Goal: Task Accomplishment & Management: Complete application form

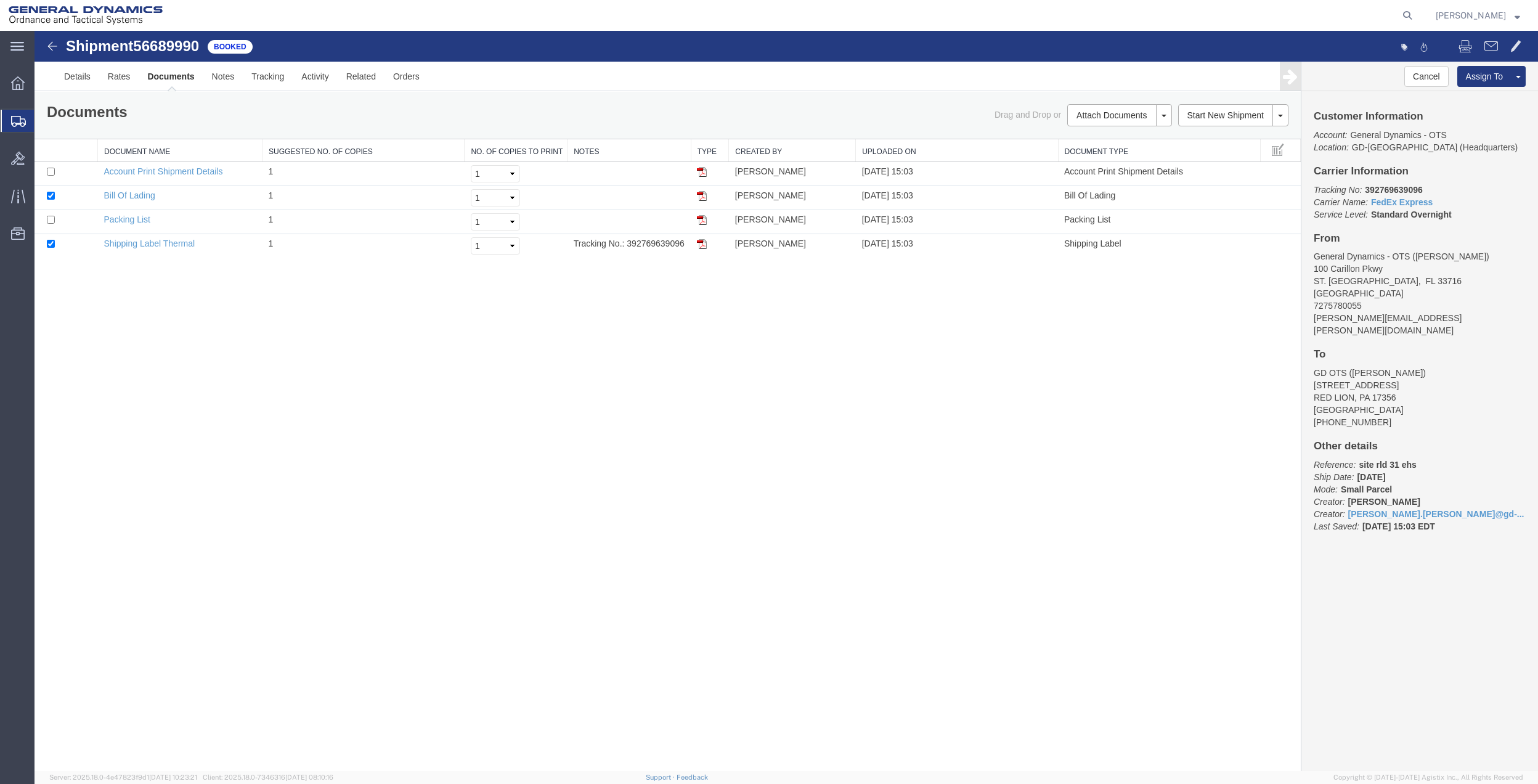
click at [0, 0] on span "Create Shipment" at bounding box center [0, 0] width 0 height 0
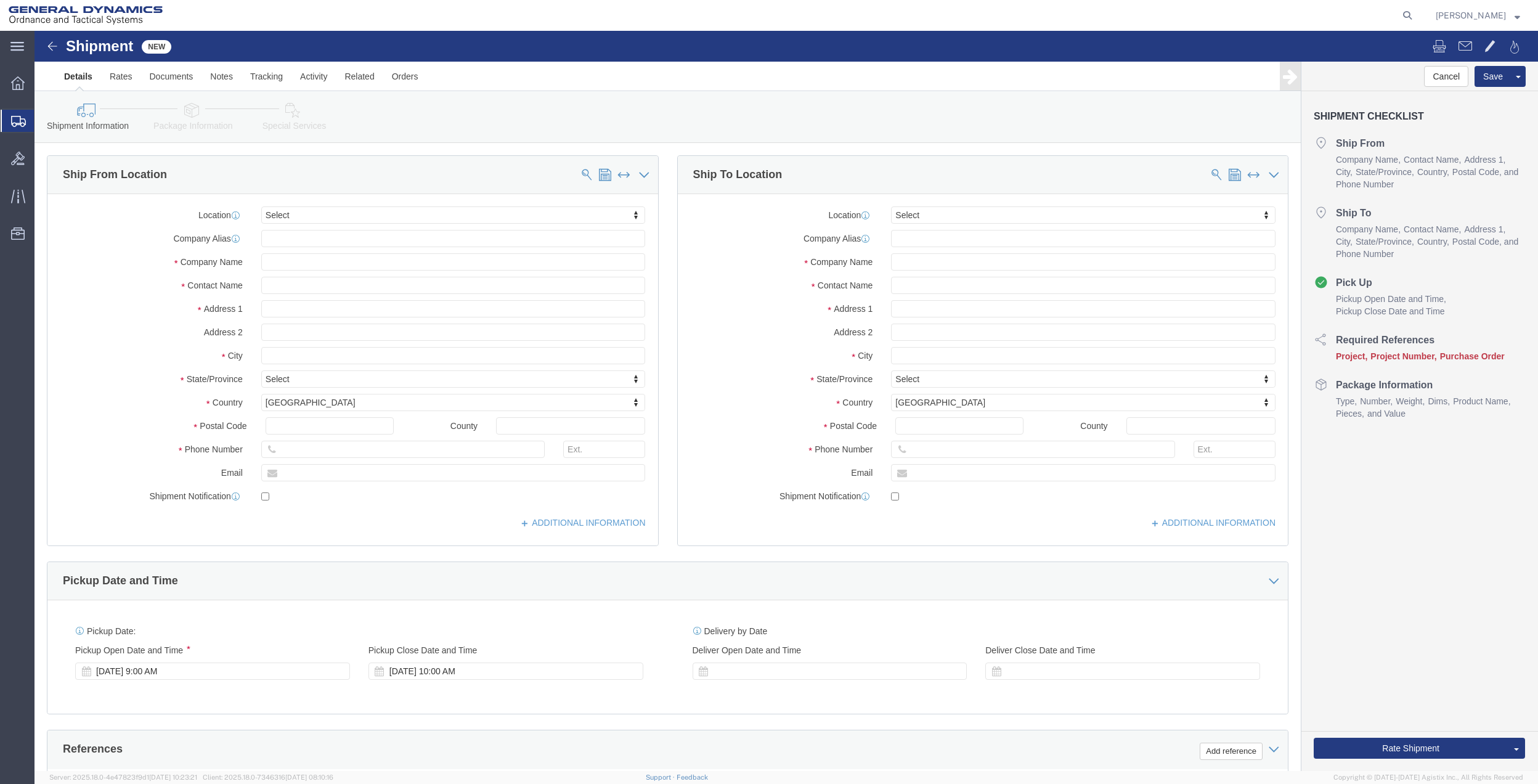
click div "Location Select Select My Profile Location GD-OTS [GEOGRAPHIC_DATA] (Commerce) …"
click input "text"
type input "[PERSON_NAME]"
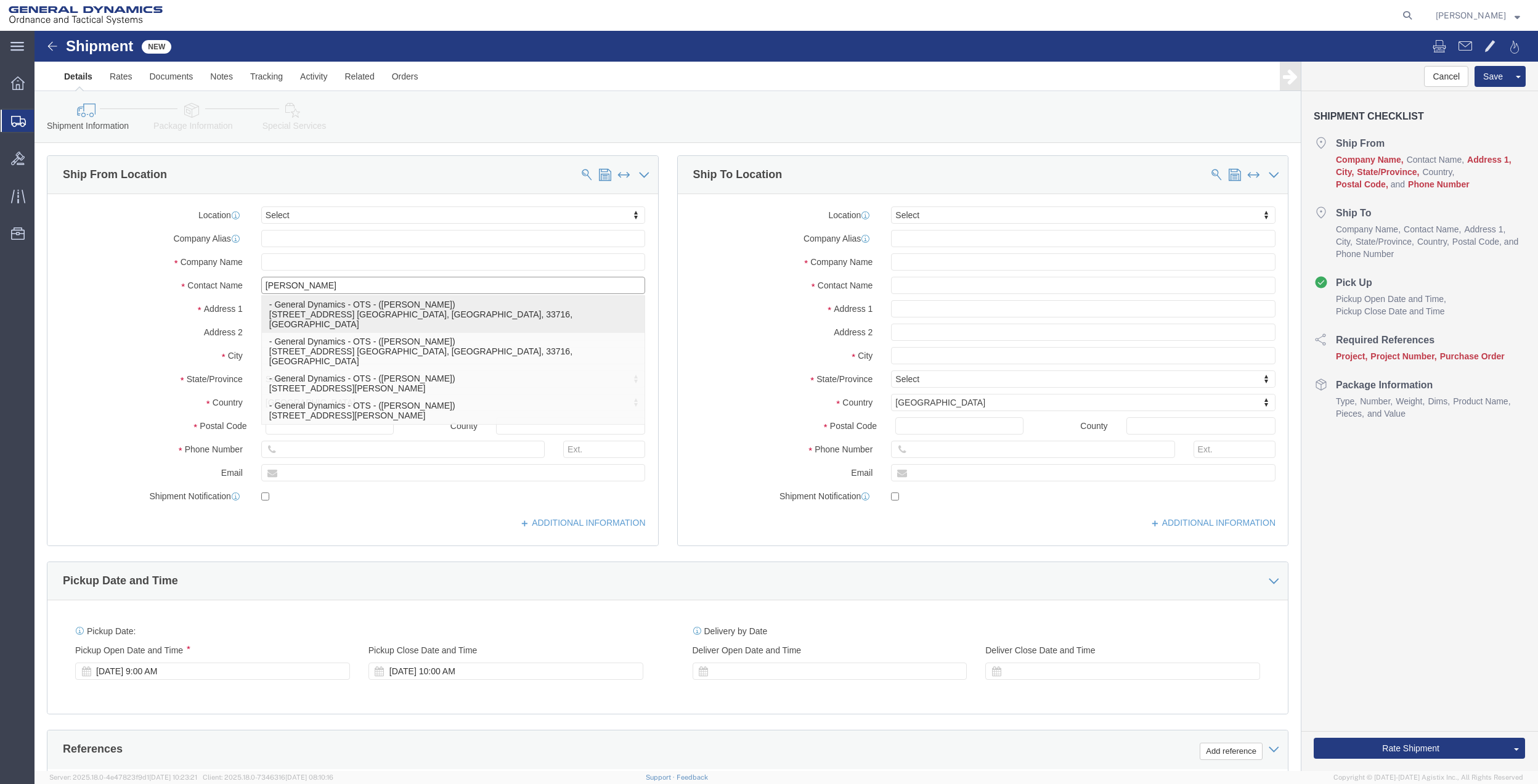
click p "- General Dynamics - OTS - ([PERSON_NAME]) [STREET_ADDRESS] [GEOGRAPHIC_DATA], …"
select select "FL"
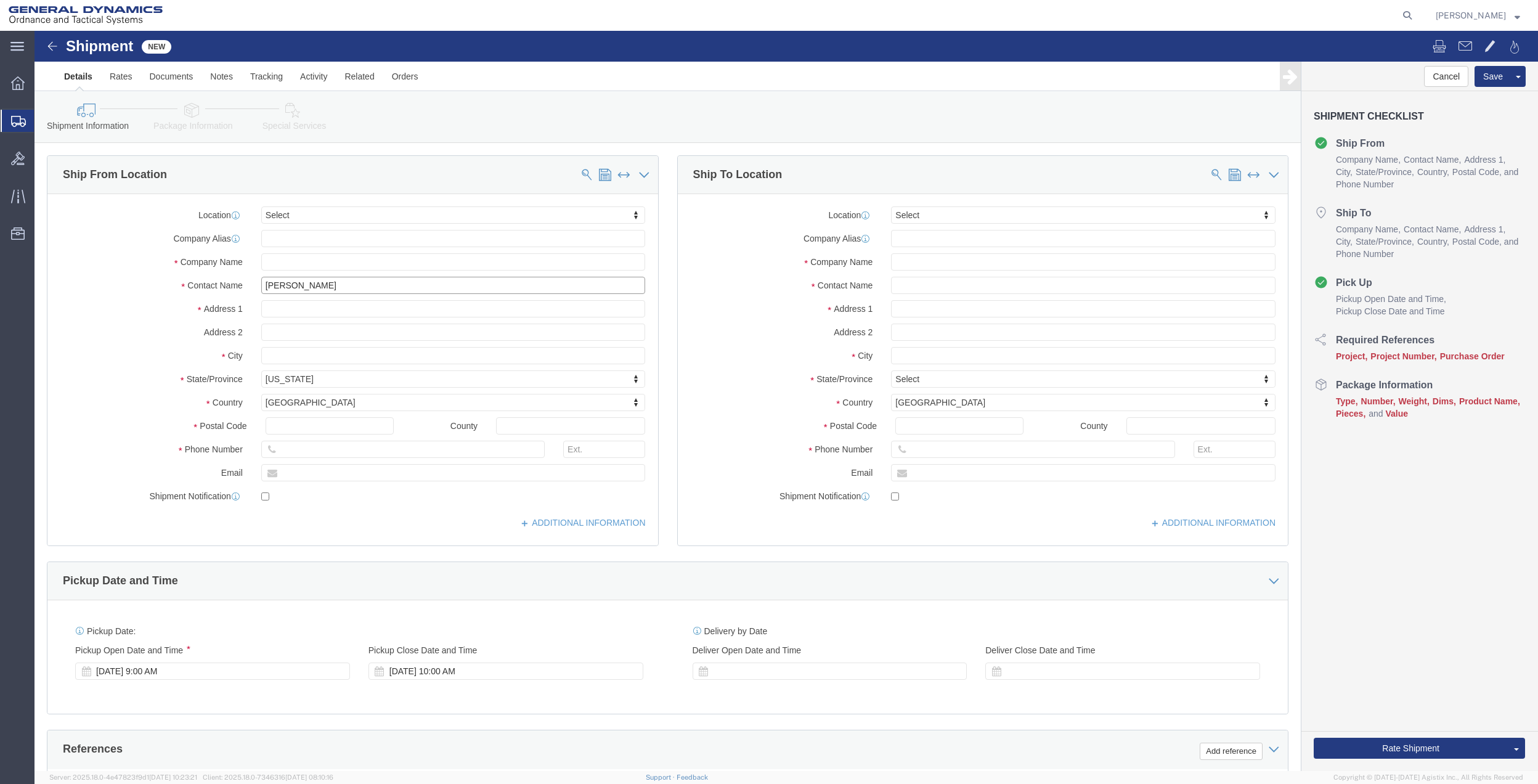
type input "[PERSON_NAME]"
click input "text"
type input "CARMEL"
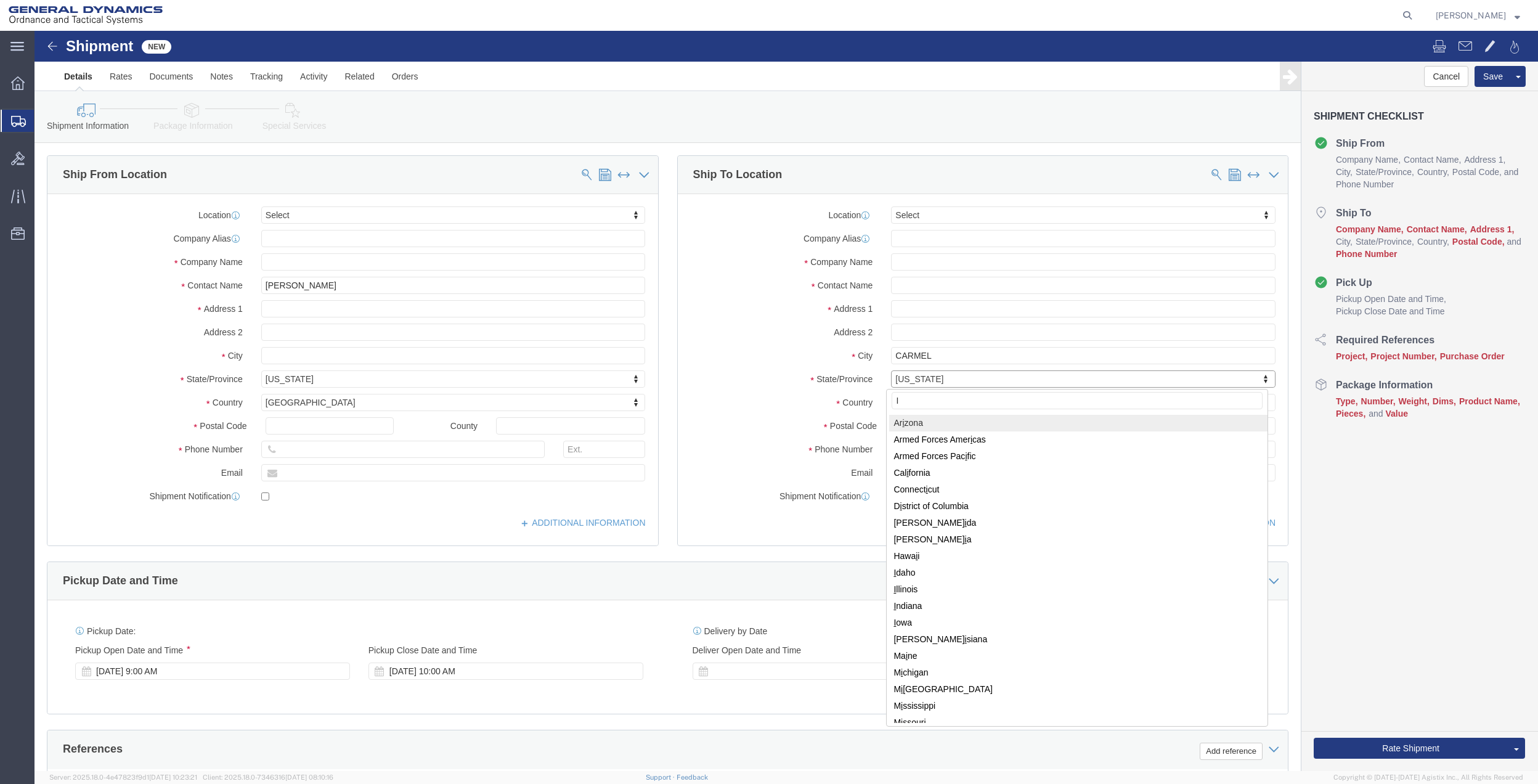
type input "IN"
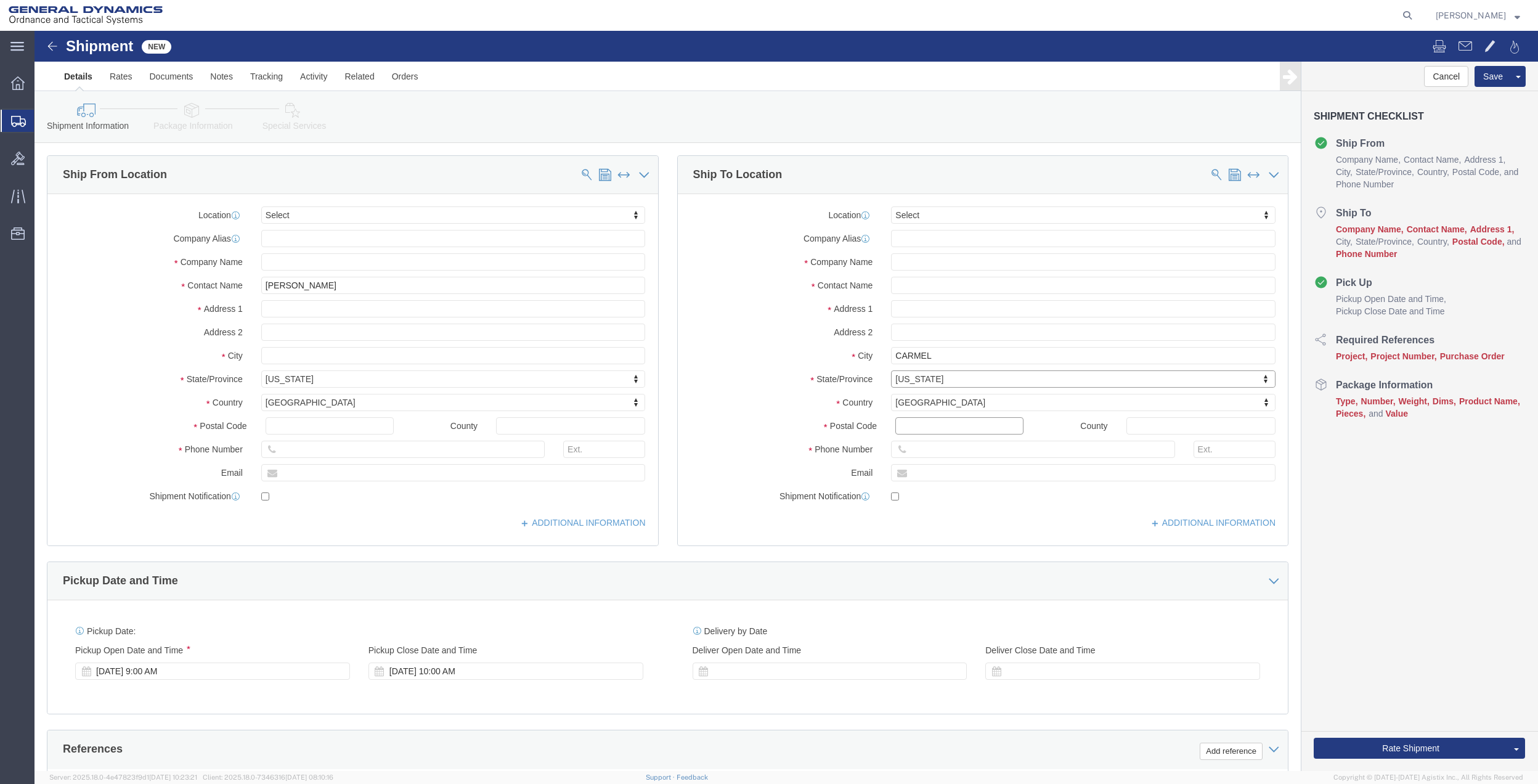
click input "Postal Code"
type input "46032"
drag, startPoint x: 346, startPoint y: 408, endPoint x: 254, endPoint y: 410, distance: 92.0
click div "Location Select Select My Profile Location GD-OTS [GEOGRAPHIC_DATA] (Commerce) …"
drag, startPoint x: 319, startPoint y: 417, endPoint x: 186, endPoint y: 417, distance: 133.0
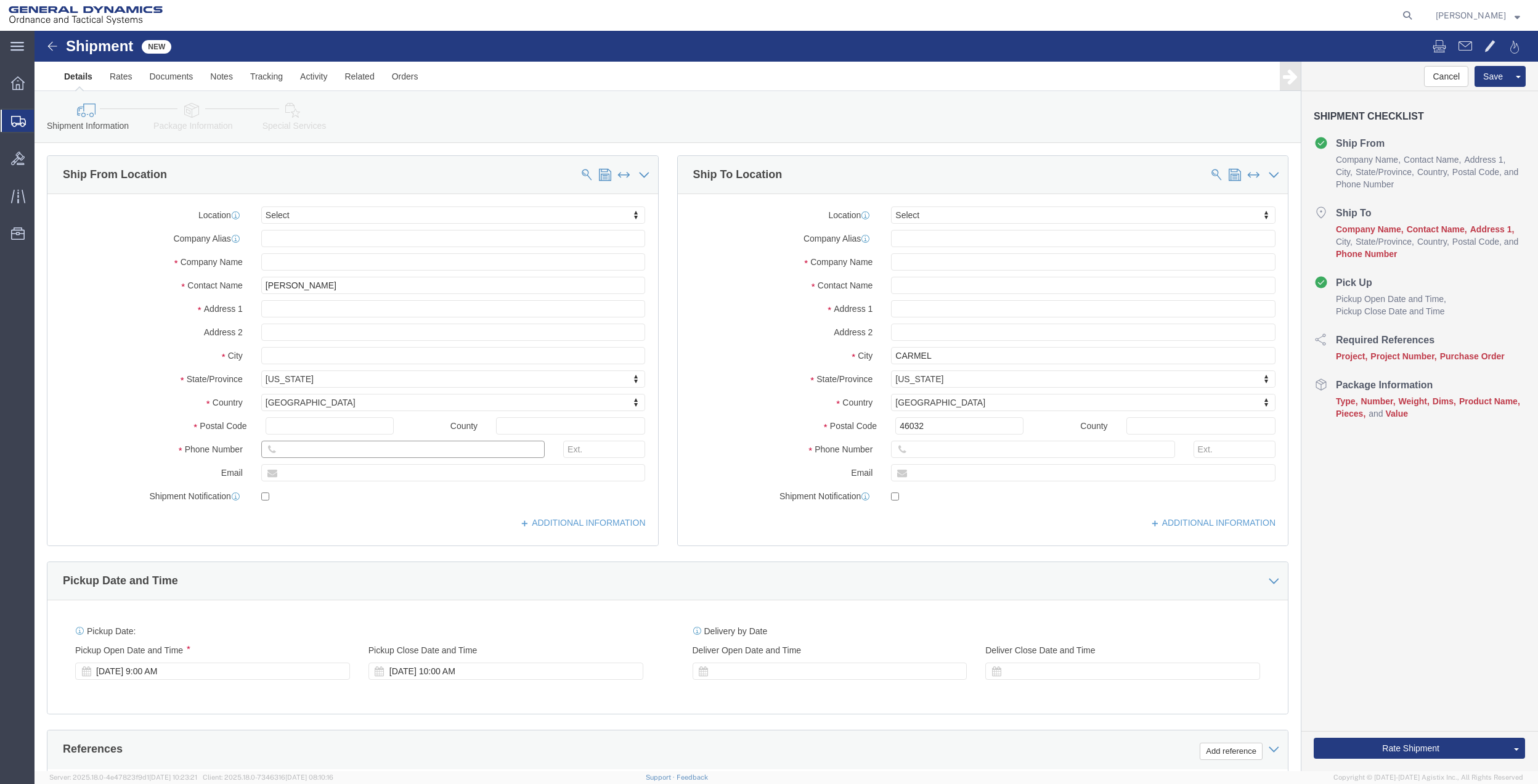
click div "Phone Number"
type input "[PHONE_NUMBER]"
drag, startPoint x: 905, startPoint y: 419, endPoint x: 891, endPoint y: 396, distance: 26.9
click input "text"
paste input "[PHONE_NUMBER]"
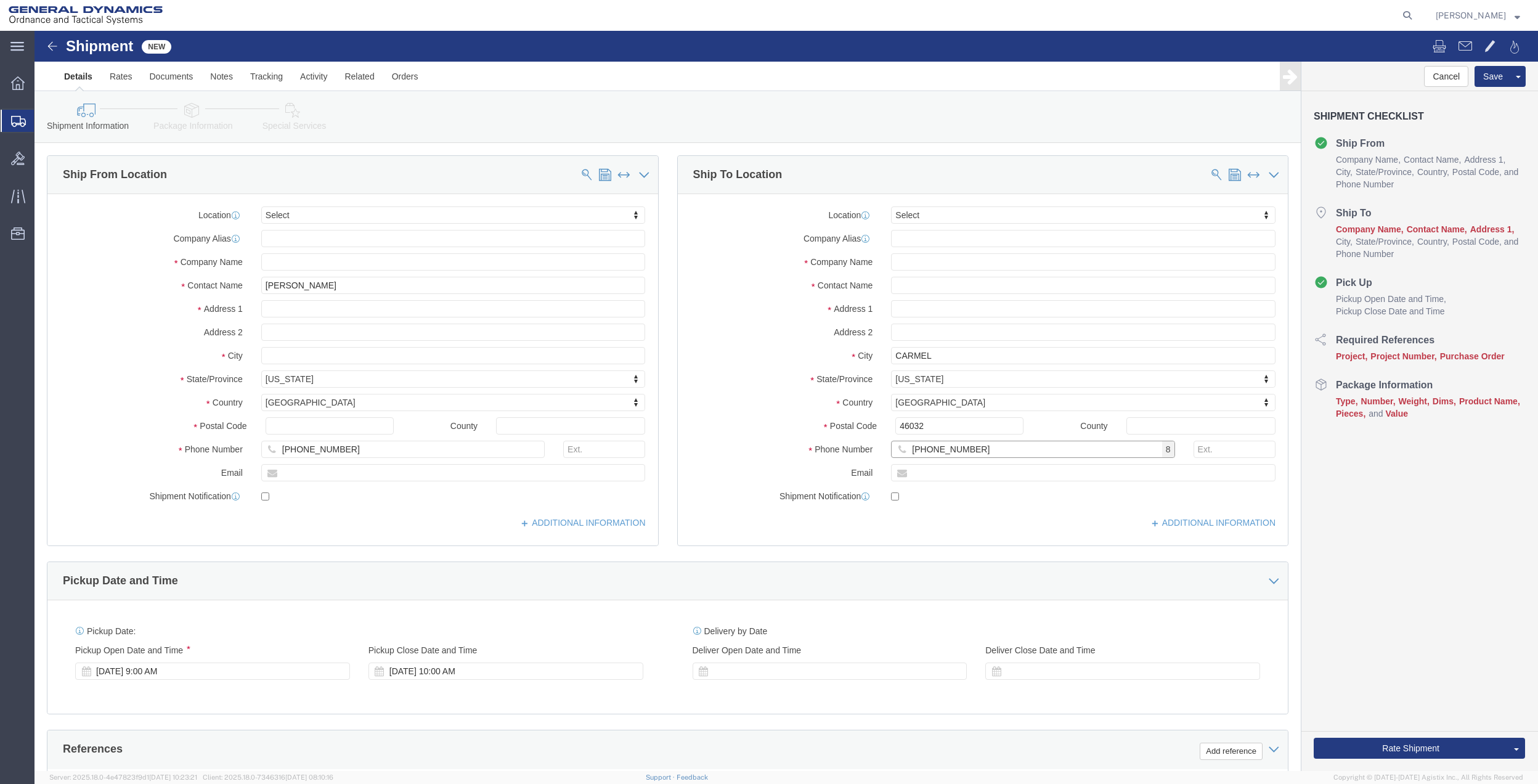
type input "[PHONE_NUMBER]"
click input "text"
type input "301 EAST CVARMEL DR"
type input "STE C400"
click input "text"
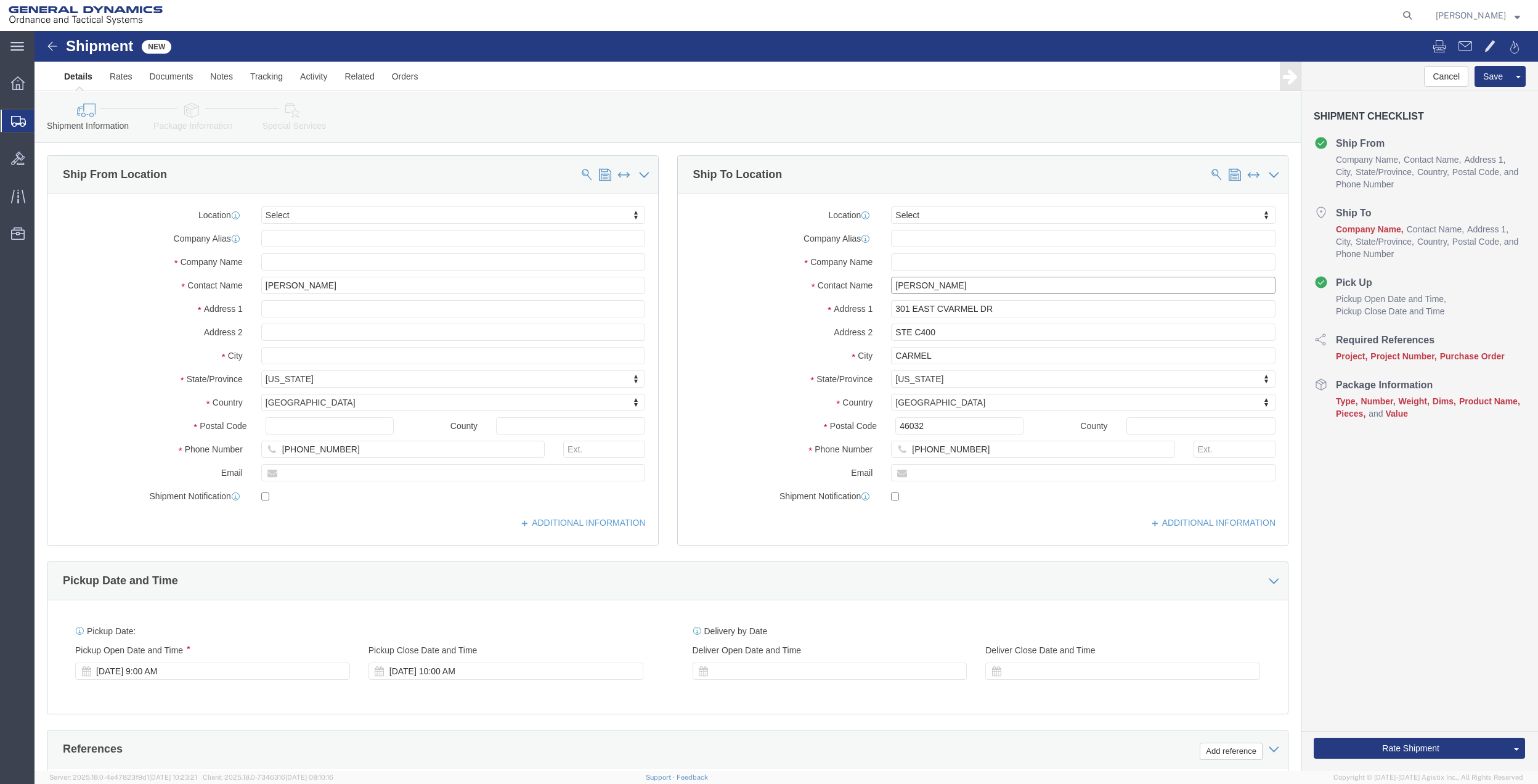
type input "[PERSON_NAME]"
click input "text"
type input "[PERSON_NAME] & ASSOCIATES"
click input "301 EAST CVARMEL DR"
type input "[STREET_ADDRESS]"
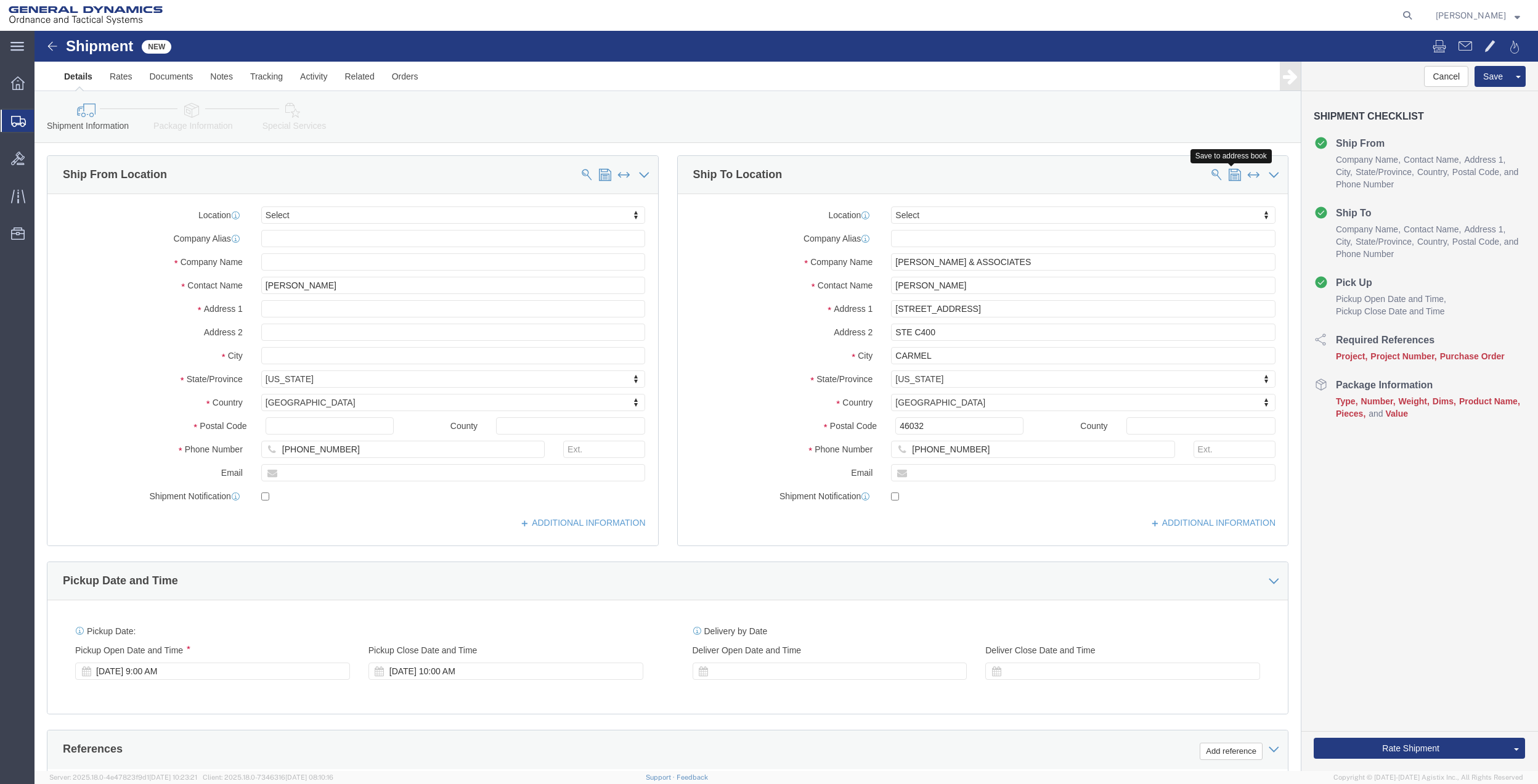
click span
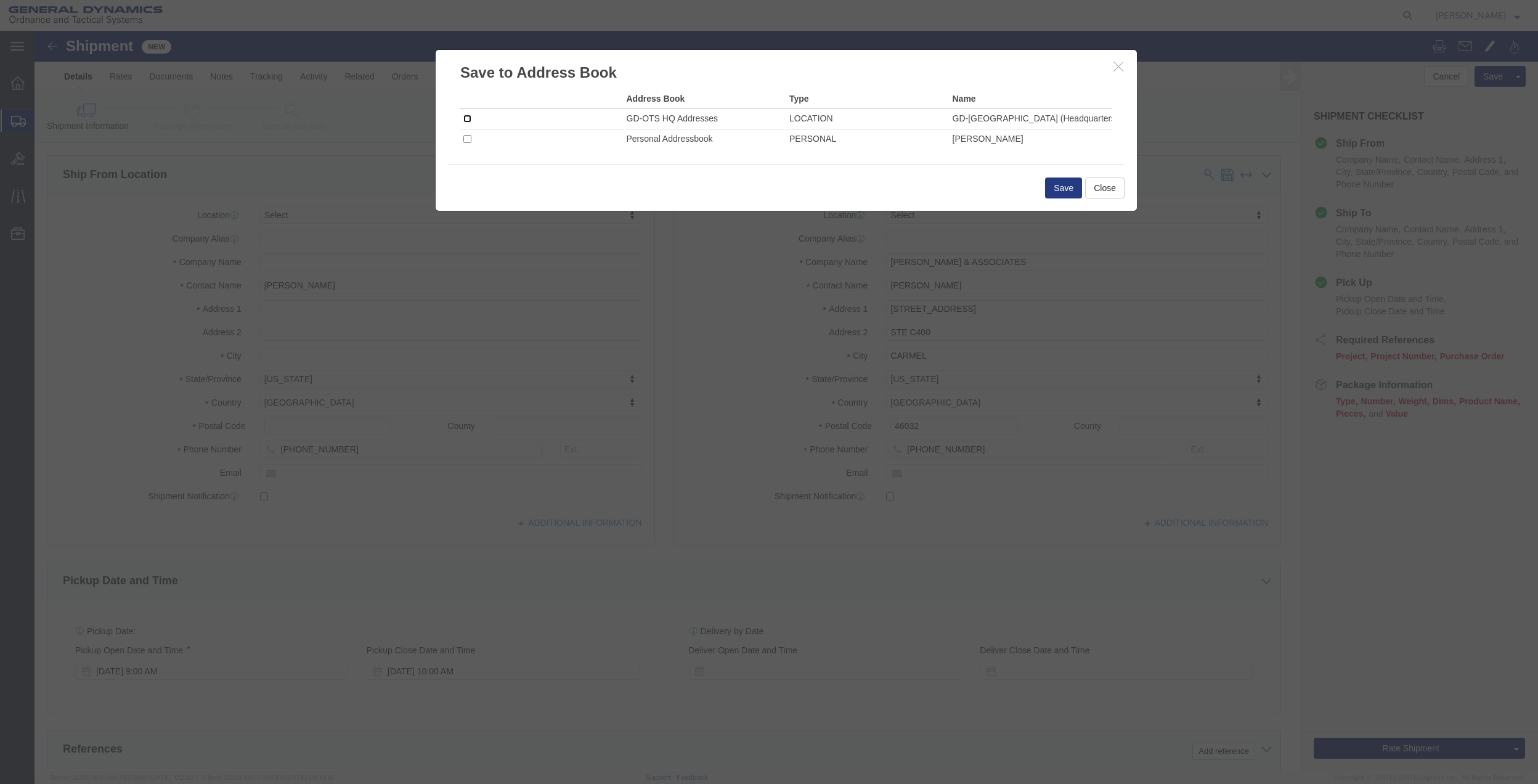
click input "checkbox"
checkbox input "true"
click button "Save"
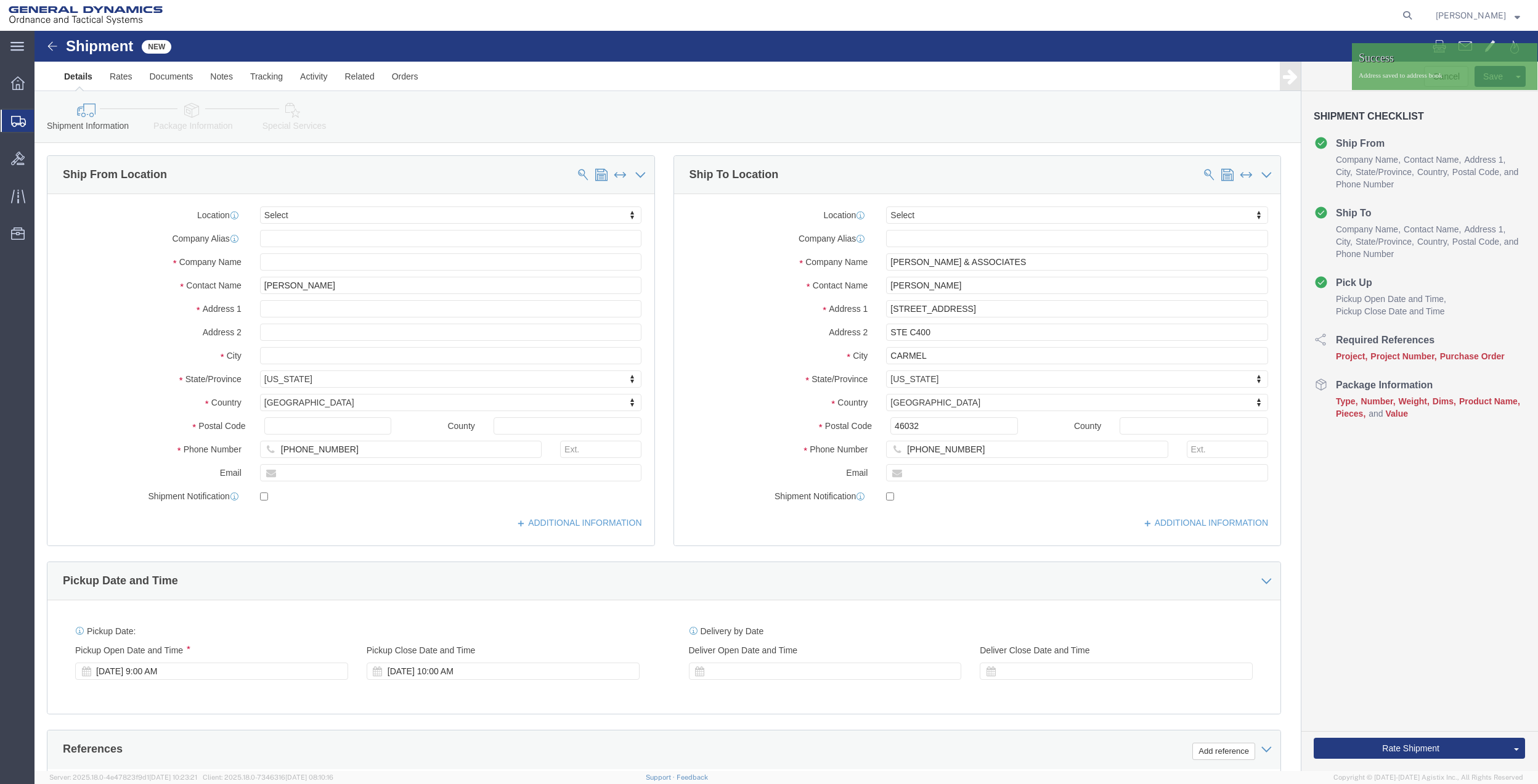
scroll to position [321, 0]
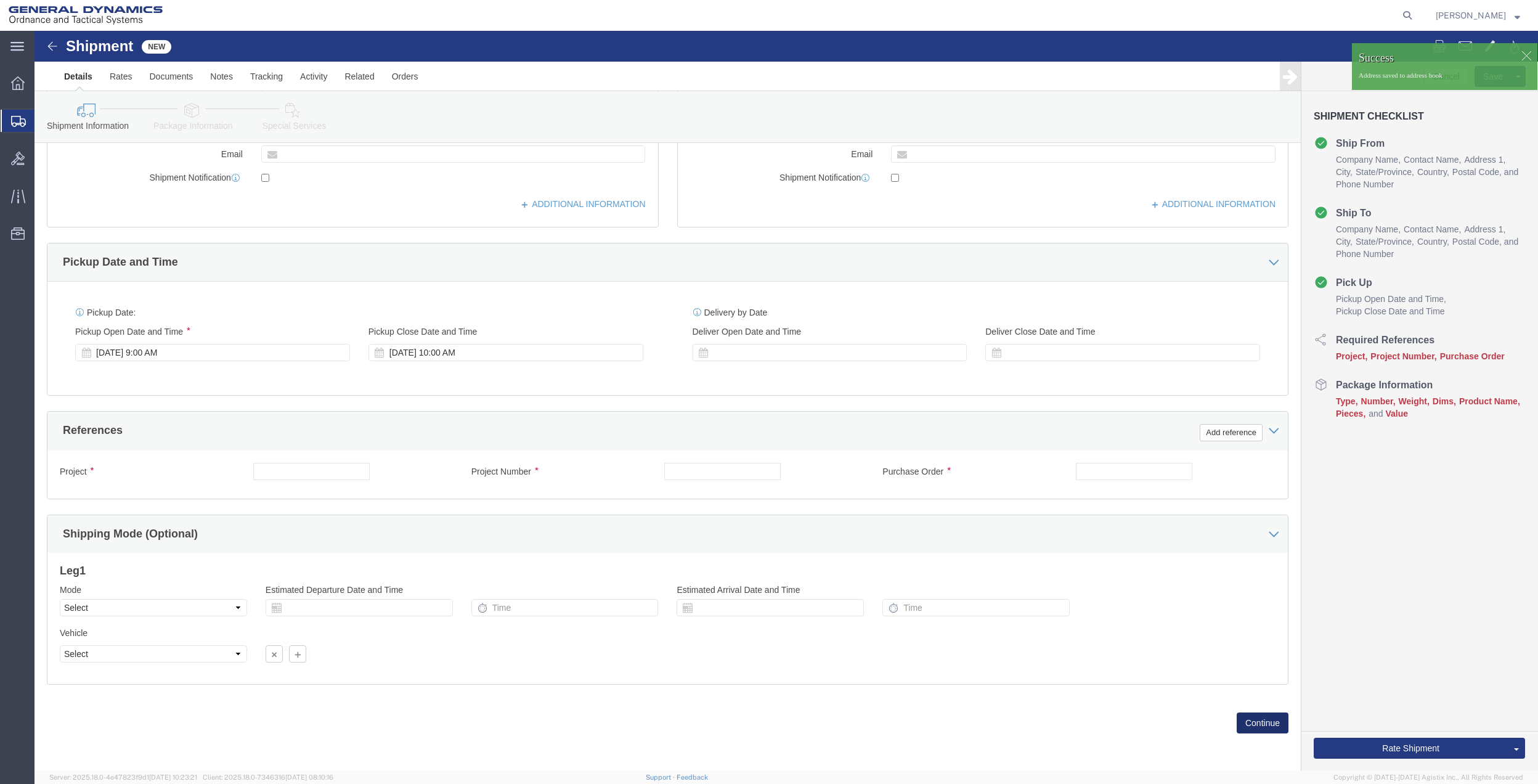
click button "Continue"
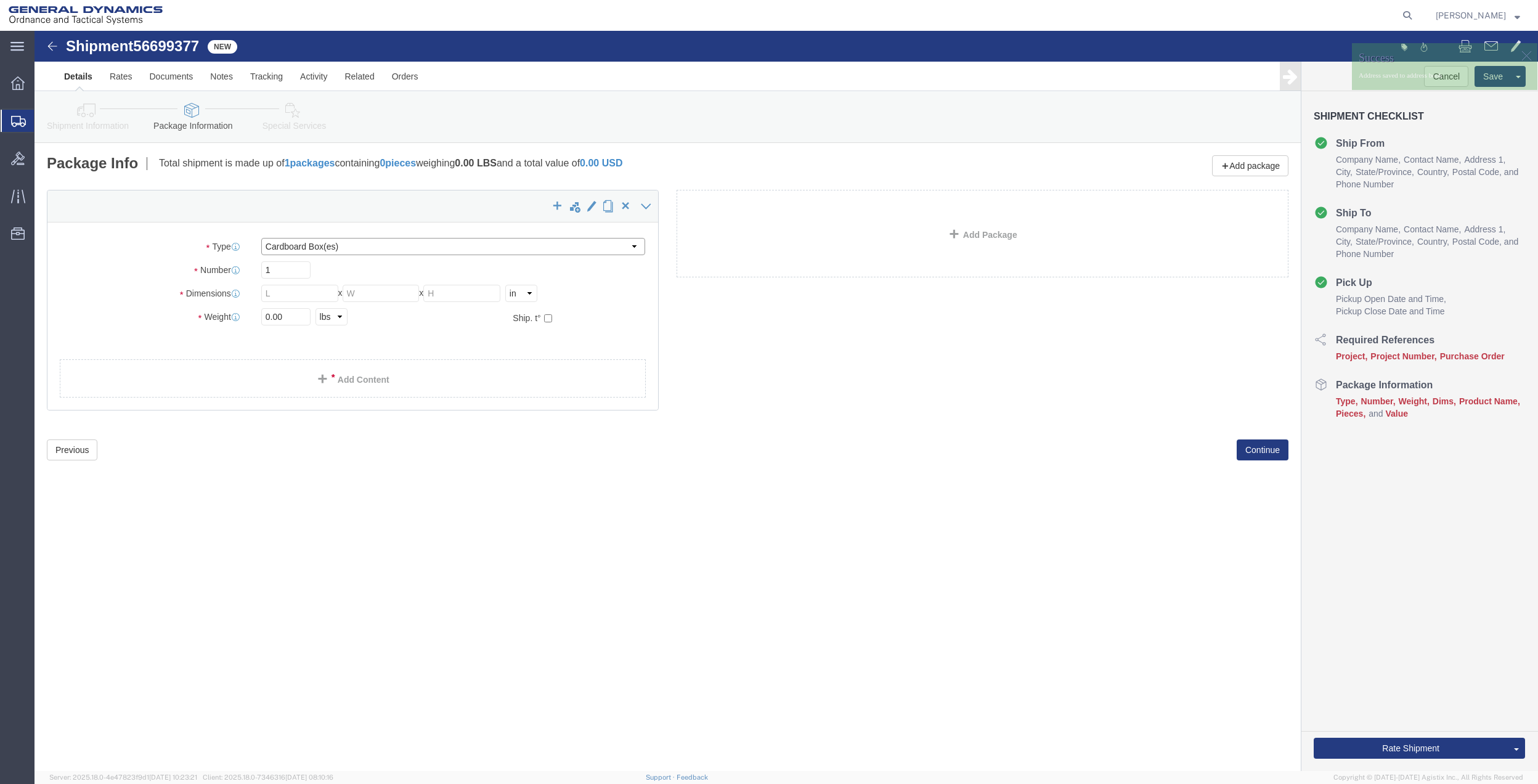
click select "Select Bale(s) Basket(s) Bolt(s) Bottle(s) Buckets Bulk Bundle(s) Can(s) Cardbo…"
select select "ENV"
click select "Select Bale(s) Basket(s) Bolt(s) Bottle(s) Buckets Bulk Bundle(s) Can(s) Cardbo…"
type input "9.50"
type input "12.50"
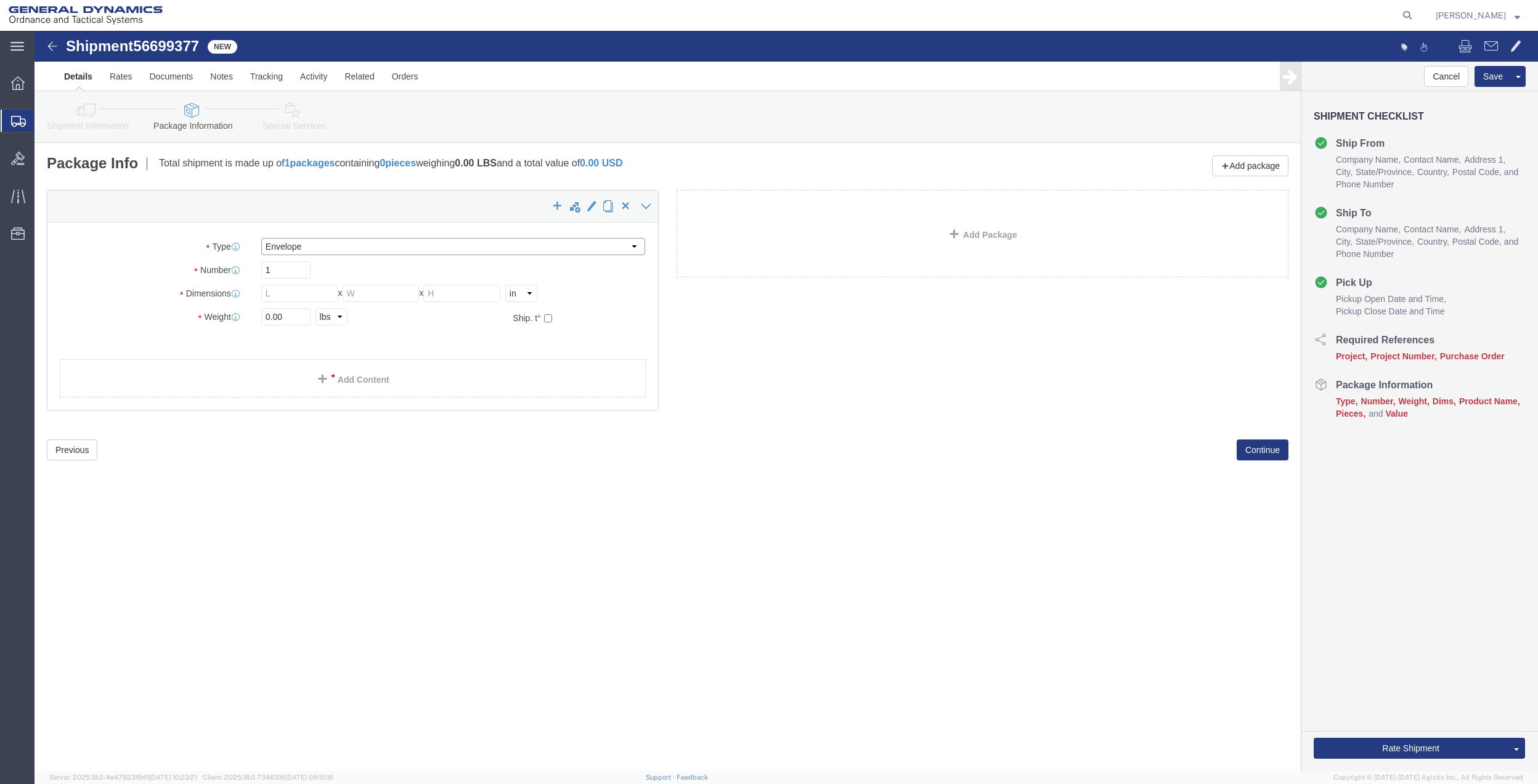
type input "0.25"
type input "1"
click link "Add Content"
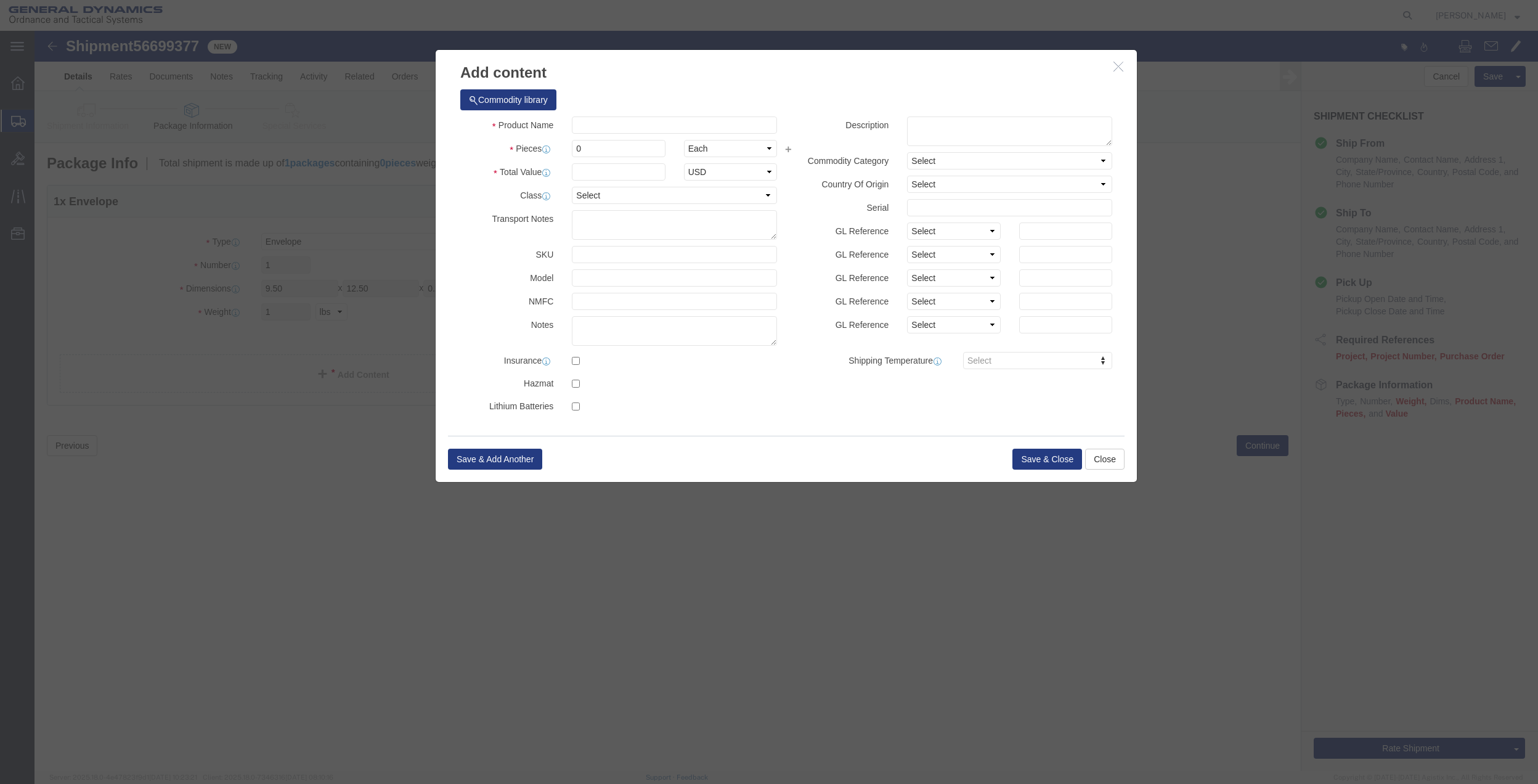
click div "Commodity library"
click input "text"
type input "MISC"
type input "100.00"
select select "US"
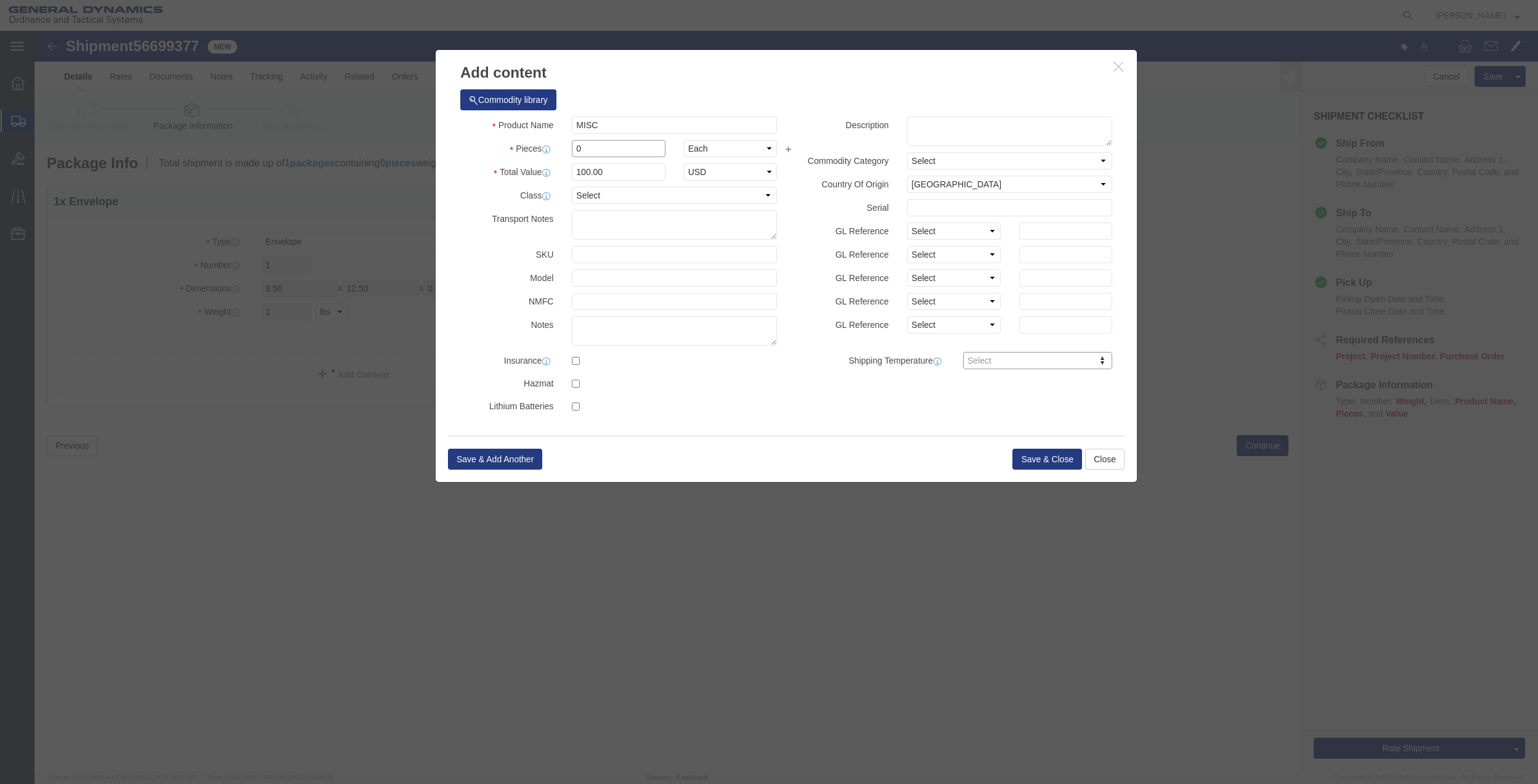
click input "0"
type input "01"
type input "100"
click div "Product Name MISC Pieces 01 Select Bag Barrels 100Board Feet Bottle Box Blister…"
click select "Select 50 55 60 65 70 85 92.5 100 125 175 250 300 400"
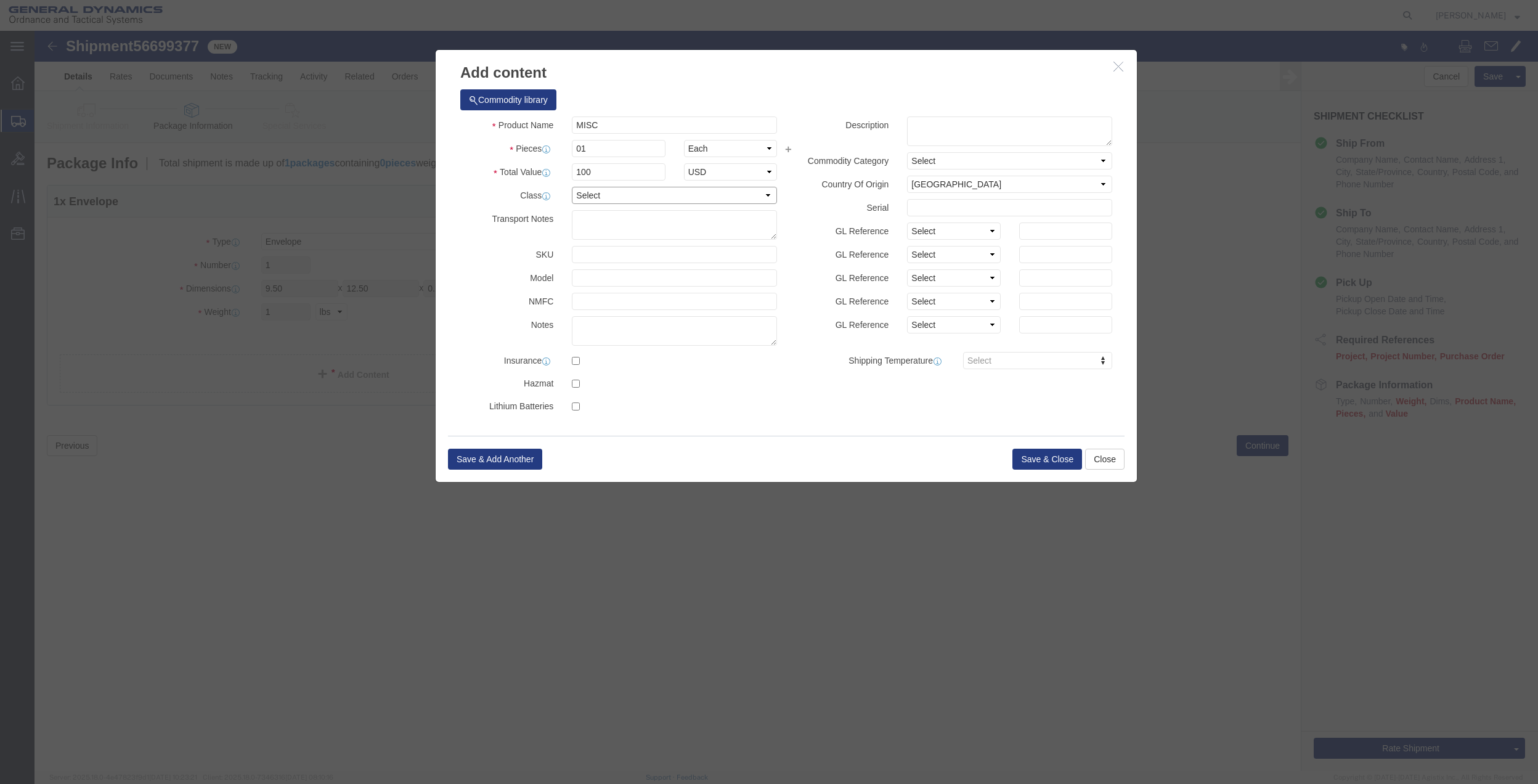
select select "70"
click select "Select 50 55 60 65 70 85 92.5 100 125 175 250 300 400"
click button "Save & Close"
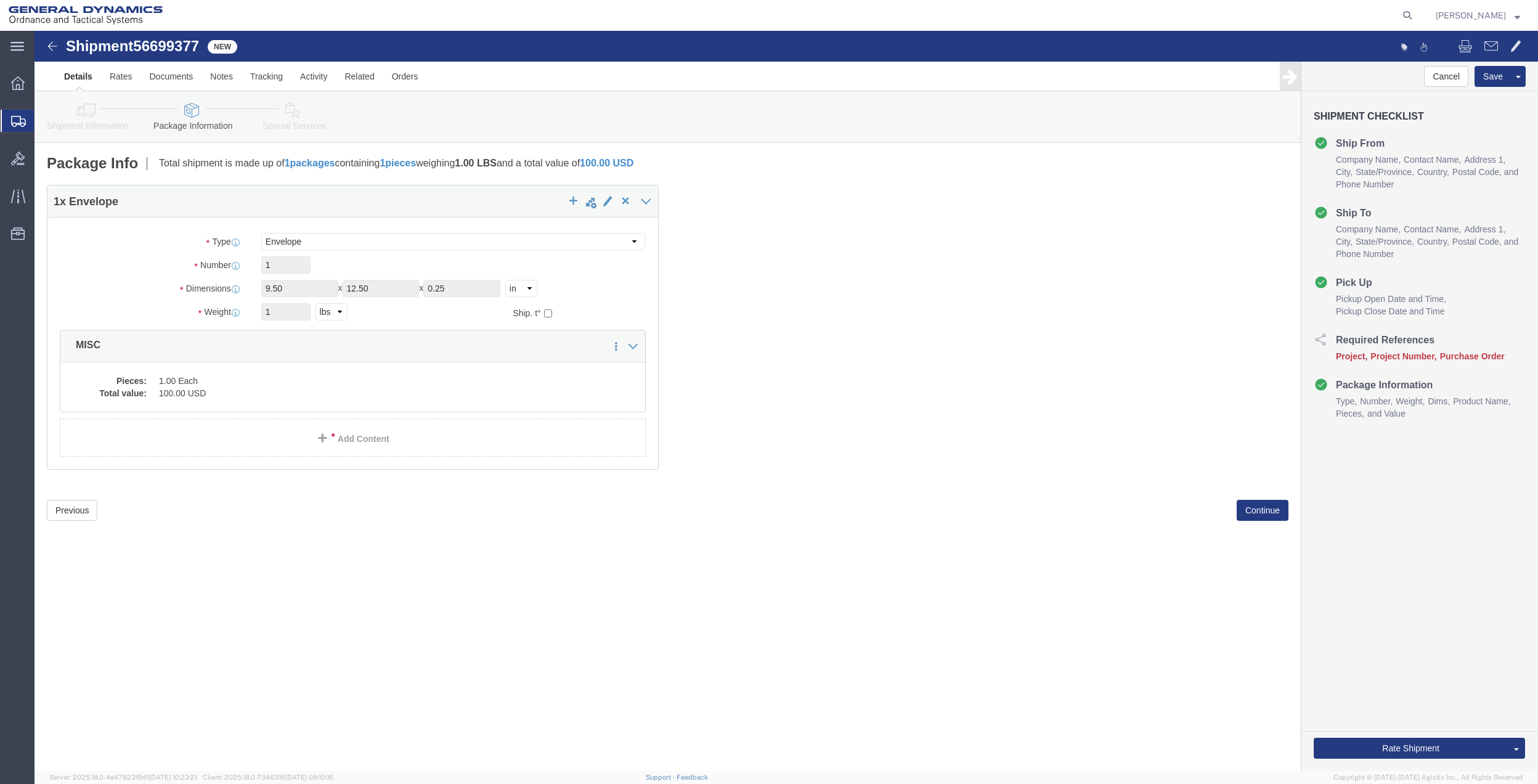
click link "Special Services"
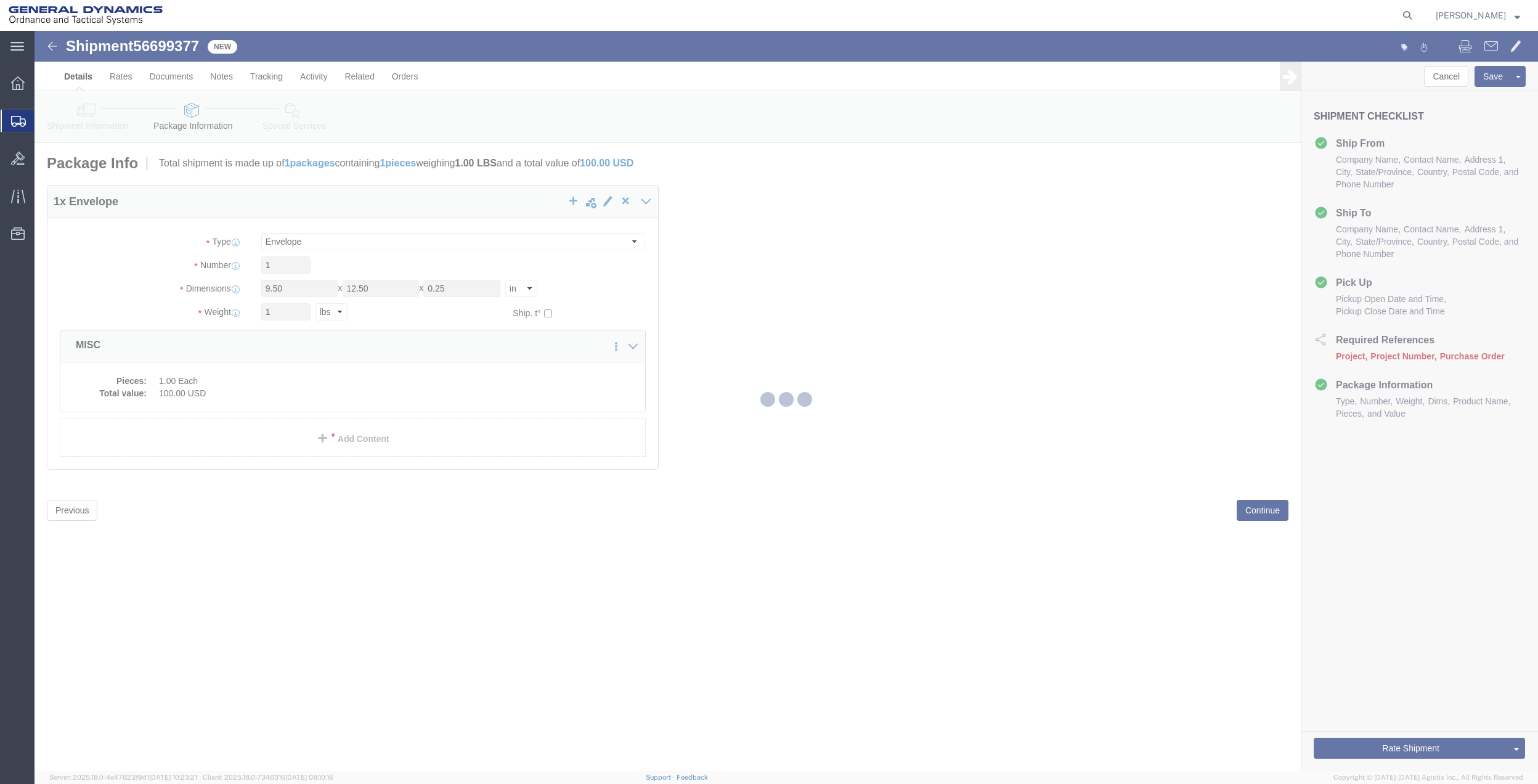
select select
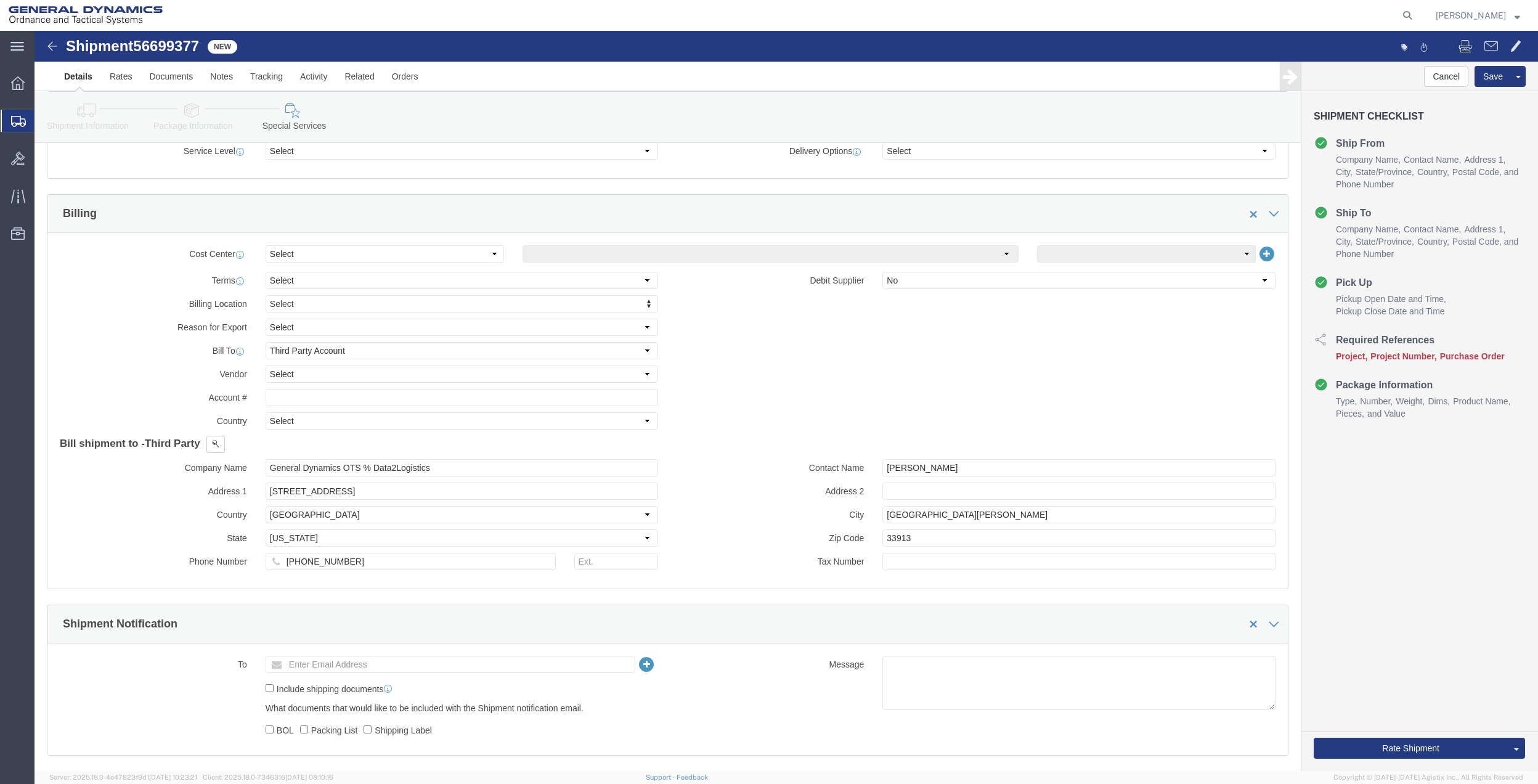
scroll to position [493, 0]
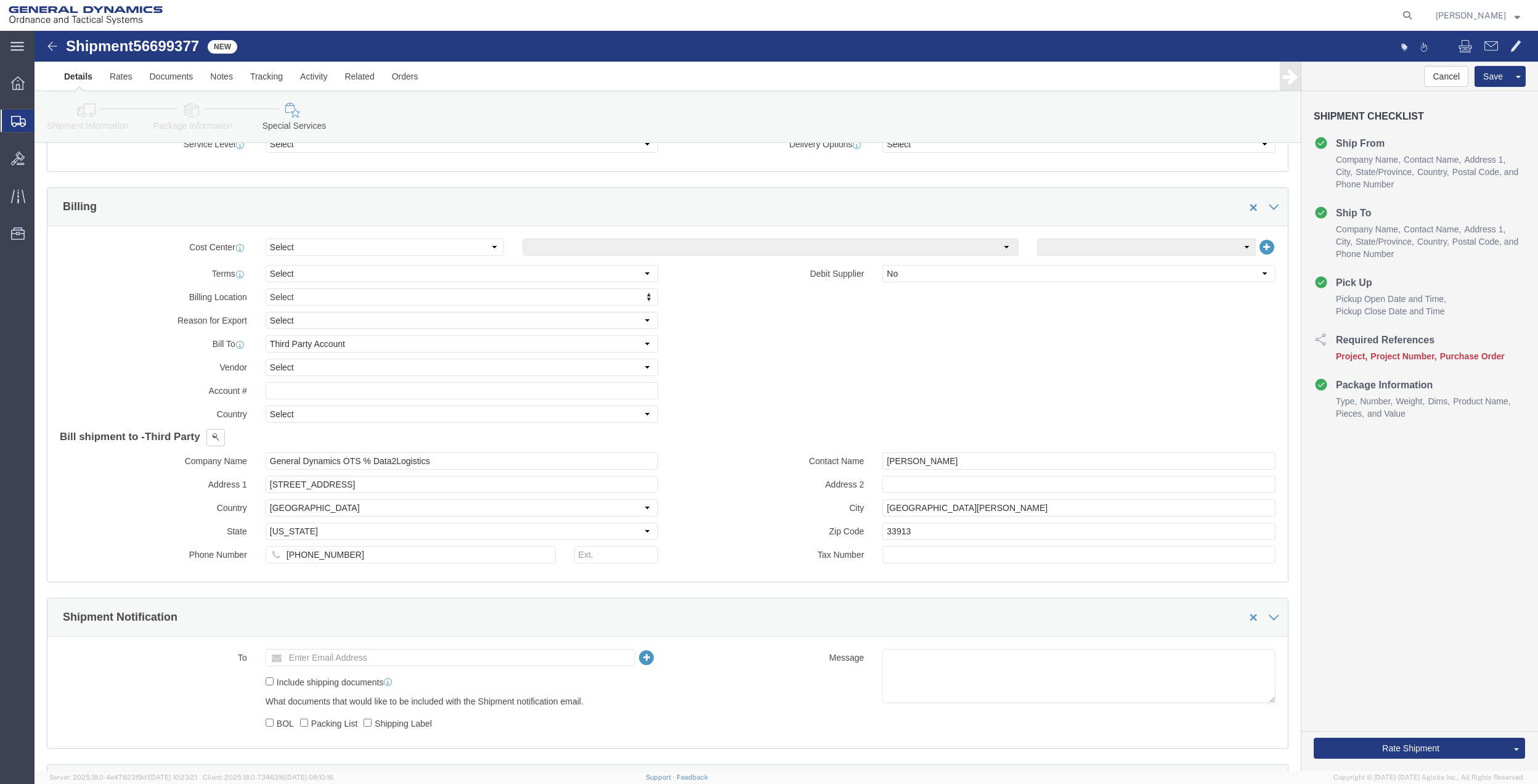
click div "Cost Center Select Buyer Cost Center Department Operations Number Order Number …"
click select "Select Buyer Cost Center Department Operations Number Order Number Sales Person"
select select "DEPARTMENT"
click select "Select Buyer Cost Center Department Operations Number Order Number Sales Person"
click select "Select [GEOGRAPHIC_DATA] [GEOGRAPHIC_DATA] [GEOGRAPHIC_DATA] [GEOGRAPHIC_DATA] …"
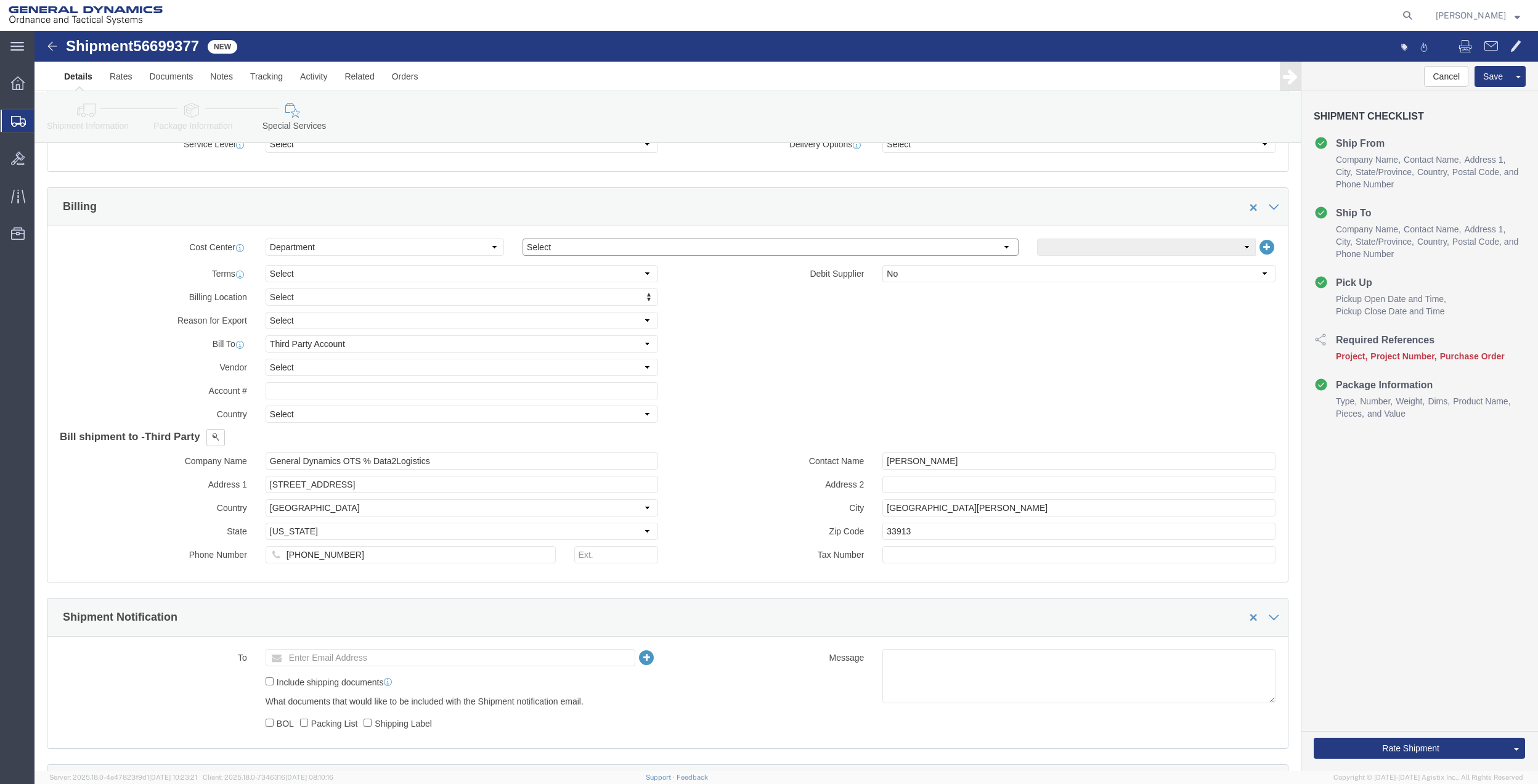
select select "1763983"
click select "Select [GEOGRAPHIC_DATA] [GEOGRAPHIC_DATA] [GEOGRAPHIC_DATA] [GEOGRAPHIC_DATA] …"
click select "Select 10AFM 10GAG 10GAH 10GFL 10GFO 10GIE 10GIS 30MABS St [PERSON_NAME] Program"
select select "214681"
click select "Select 10AFM 10GAG 10GAH 10GFL 10GFO 10GIE 10GIS 30MABS St [PERSON_NAME] Program"
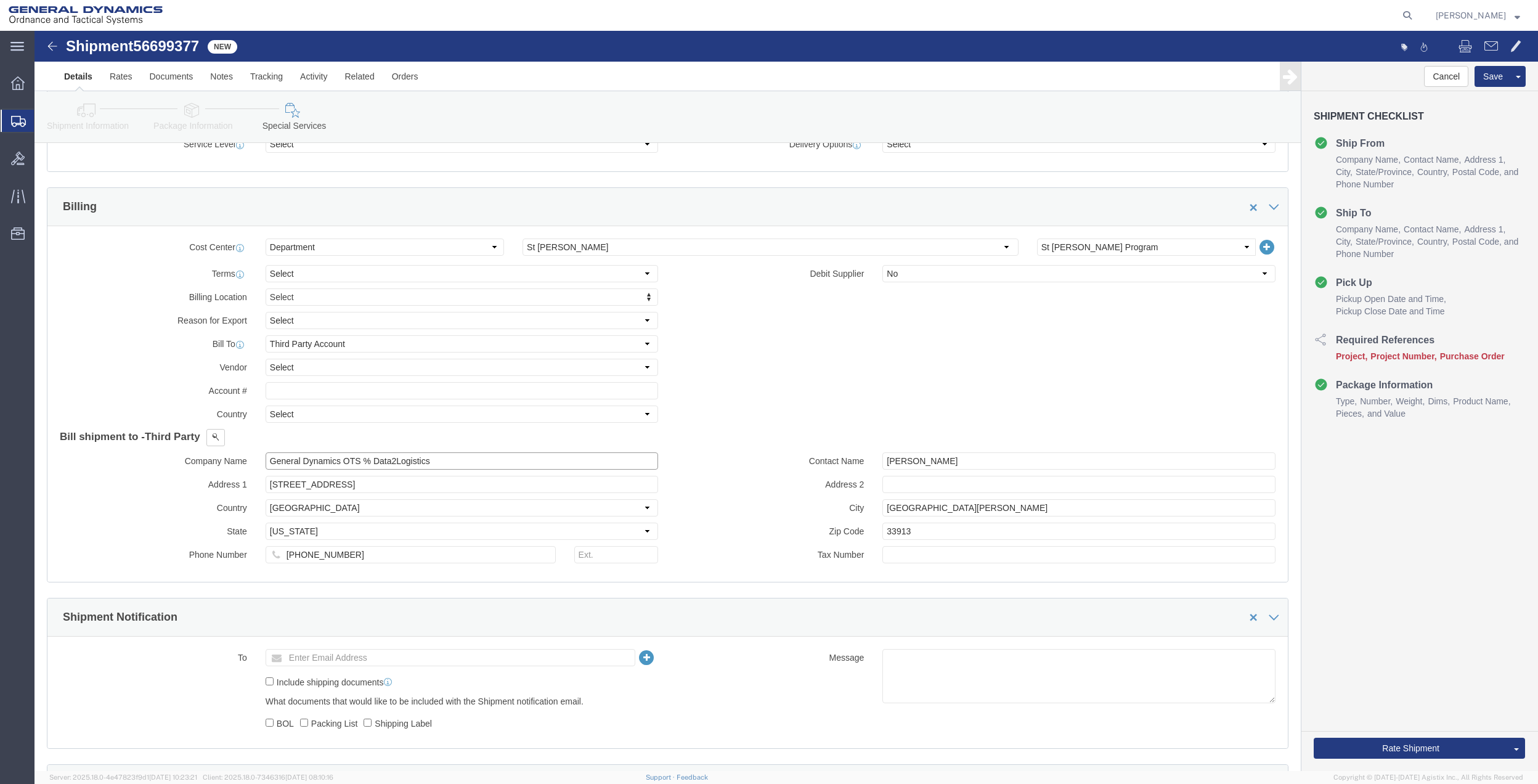
click input "General Dynamics OTS % Data2Logistics"
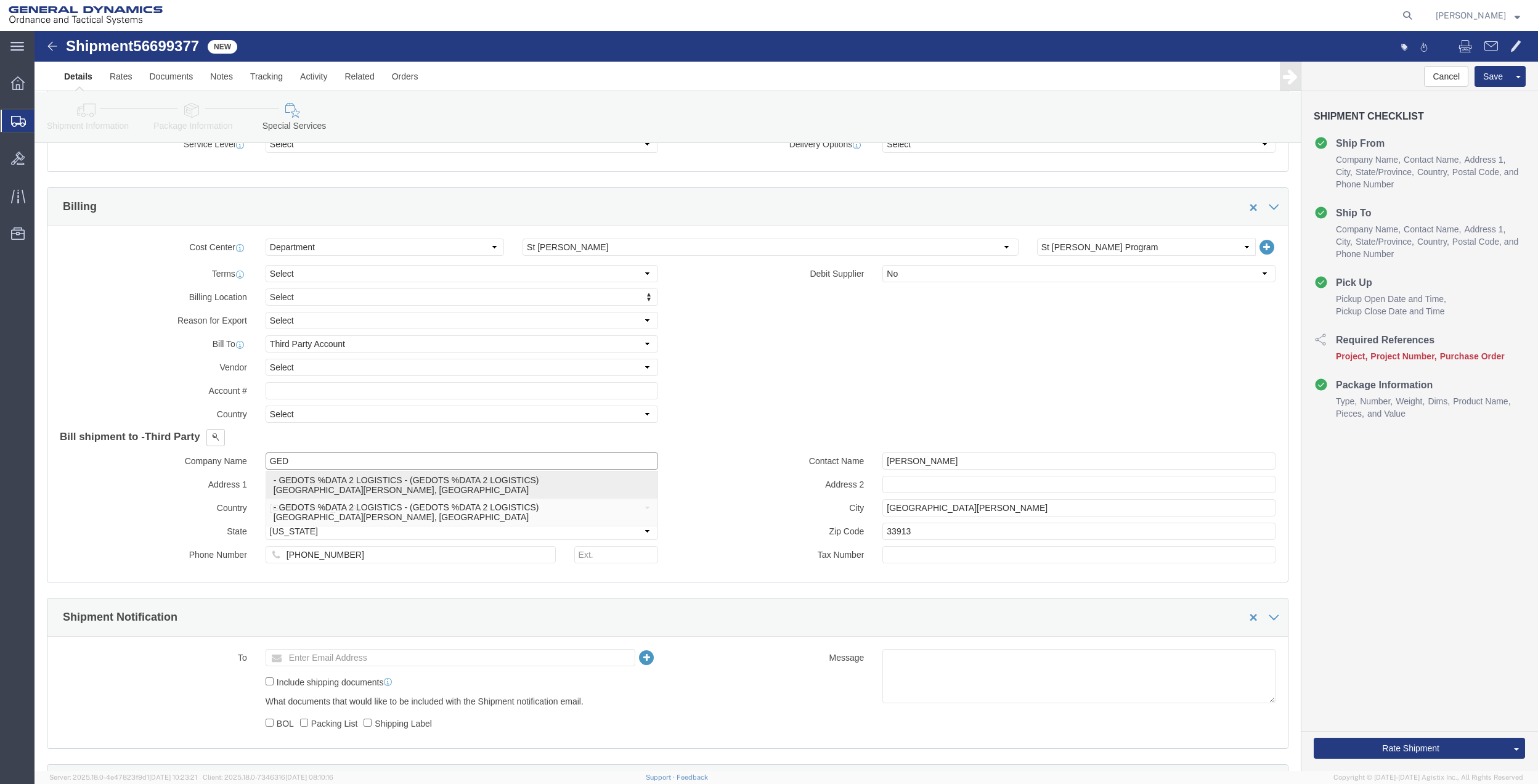
click p "- GEDOTS %DATA 2 LOGISTICS - (GEDOTS %DATA 2 LOGISTICS) [GEOGRAPHIC_DATA][PERSO…"
type input "GEDOTS %DATA 2 LOGISTICS"
type input "PO BOX 61050"
type input "GEDOTS %DATA 2 LOGISTICS"
type input "FORT [PERSON_NAME]"
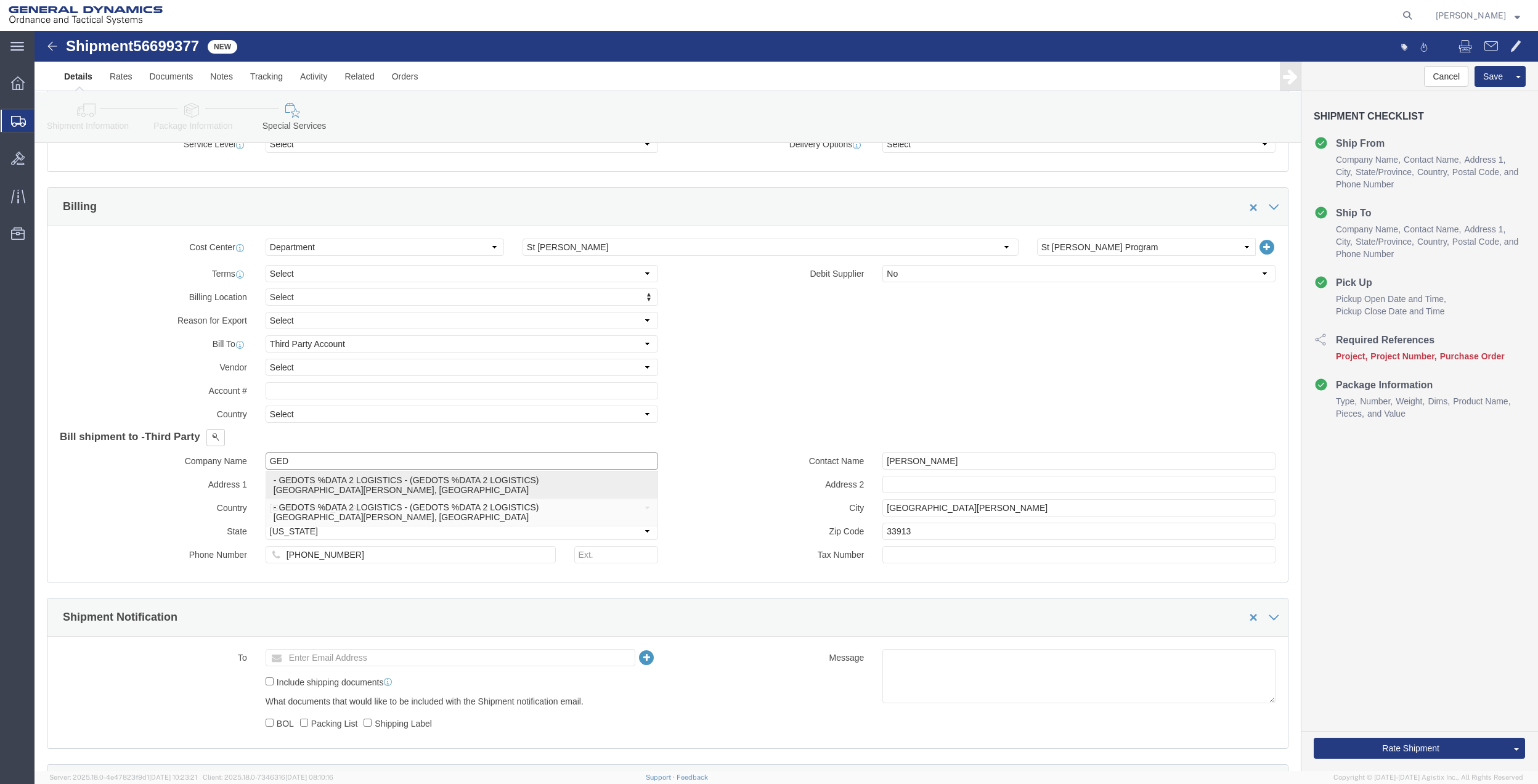
type input "33906"
select select "FL"
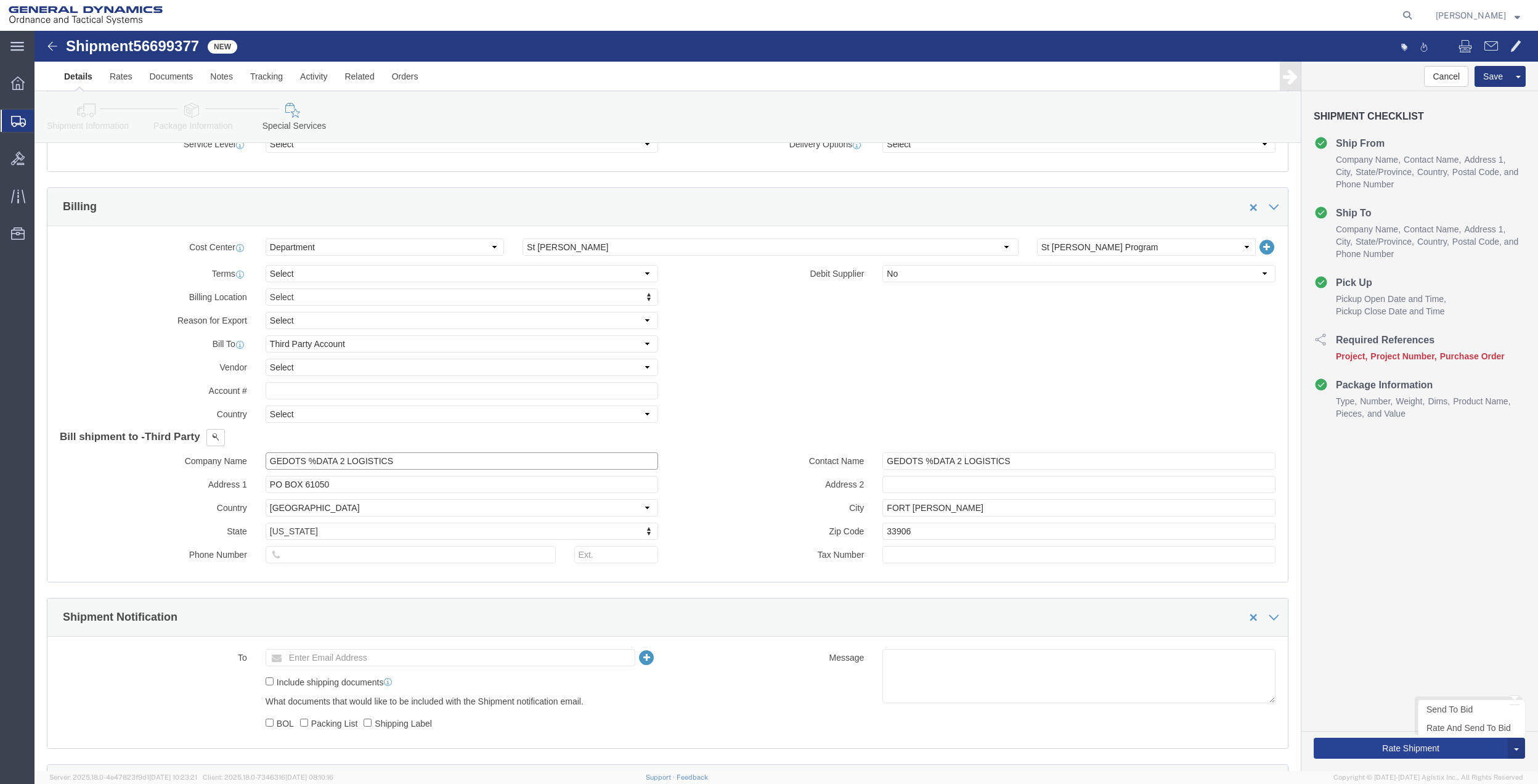
type input "GEDOTS %DATA 2 LOGISTICS"
click button "Rate Shipment"
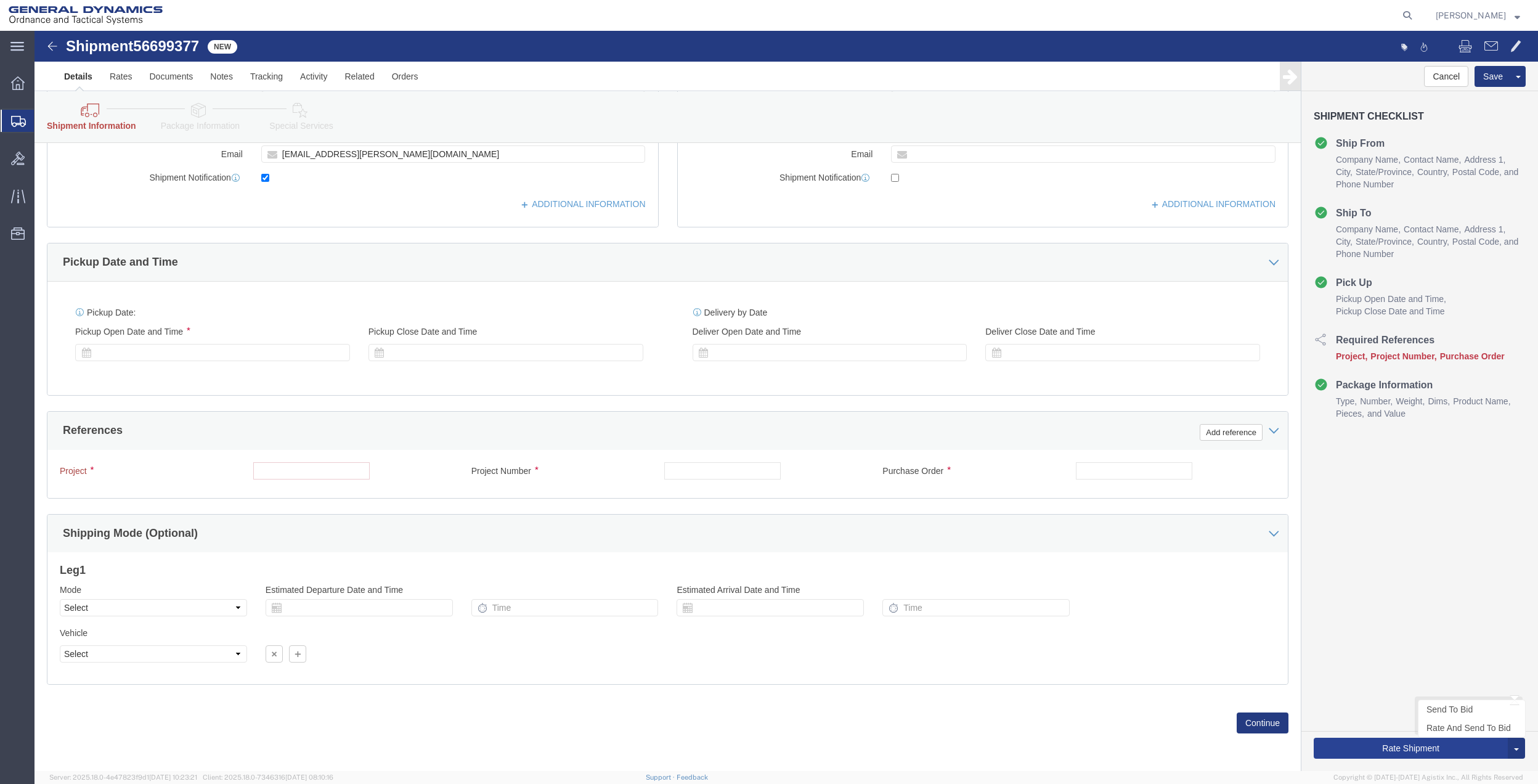
scroll to position [398, 0]
click input "text"
type input "LEG 10"
drag, startPoint x: 679, startPoint y: 438, endPoint x: 405, endPoint y: 431, distance: 274.1
click input "text"
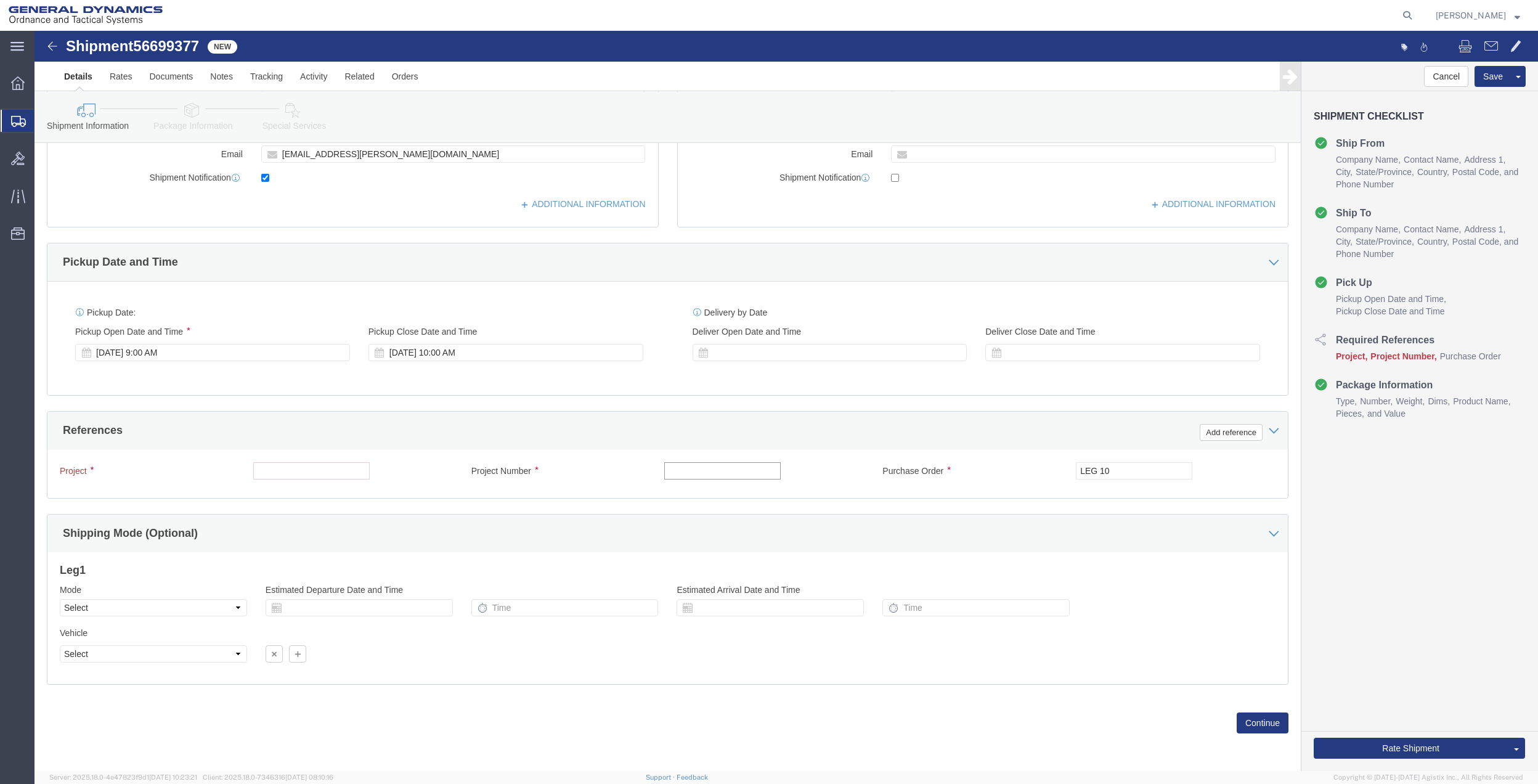
paste input "LEG 10"
type input "LEG 10"
click input "text"
paste input "LEG 10"
type input "LEG 10"
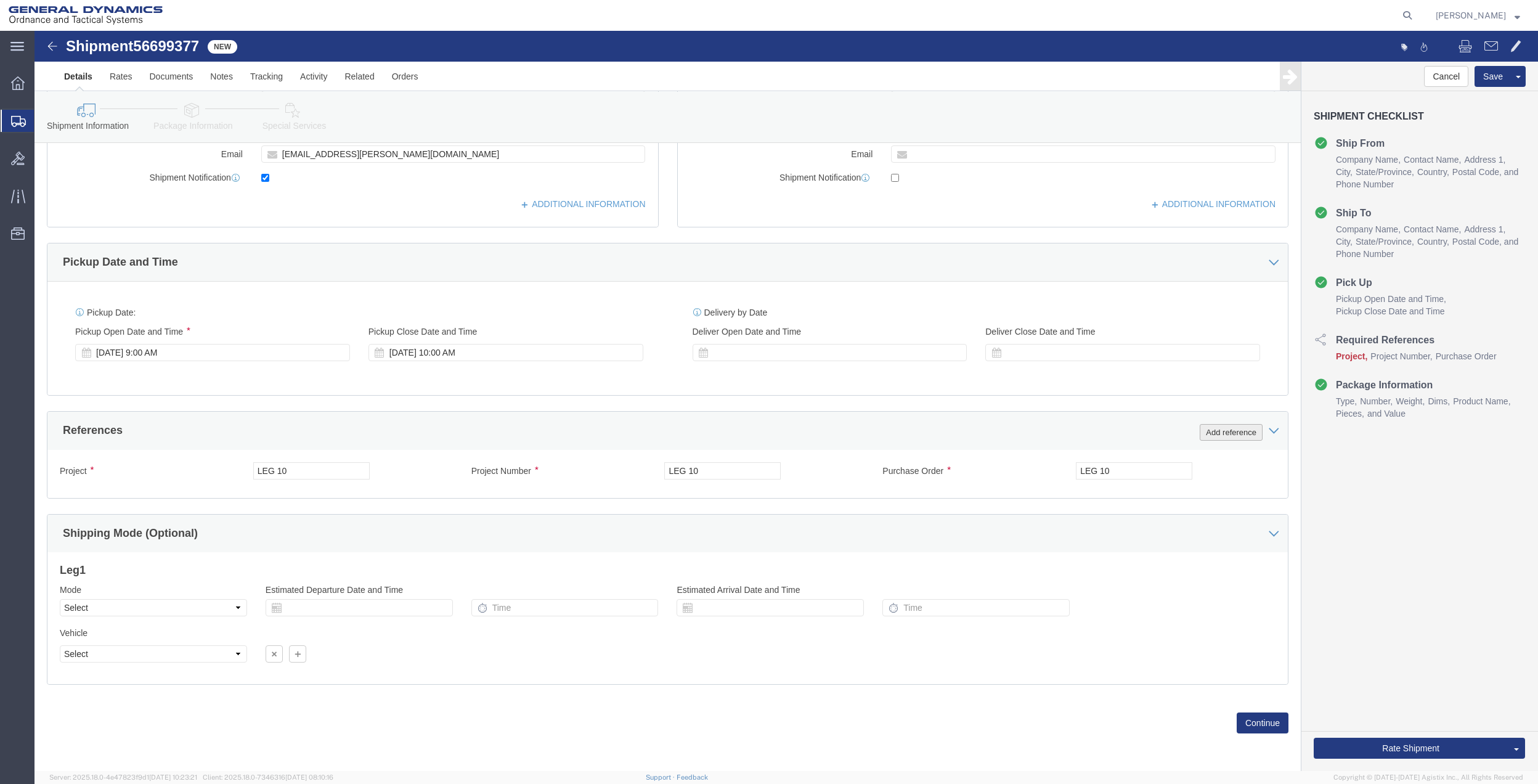
click button "Add reference"
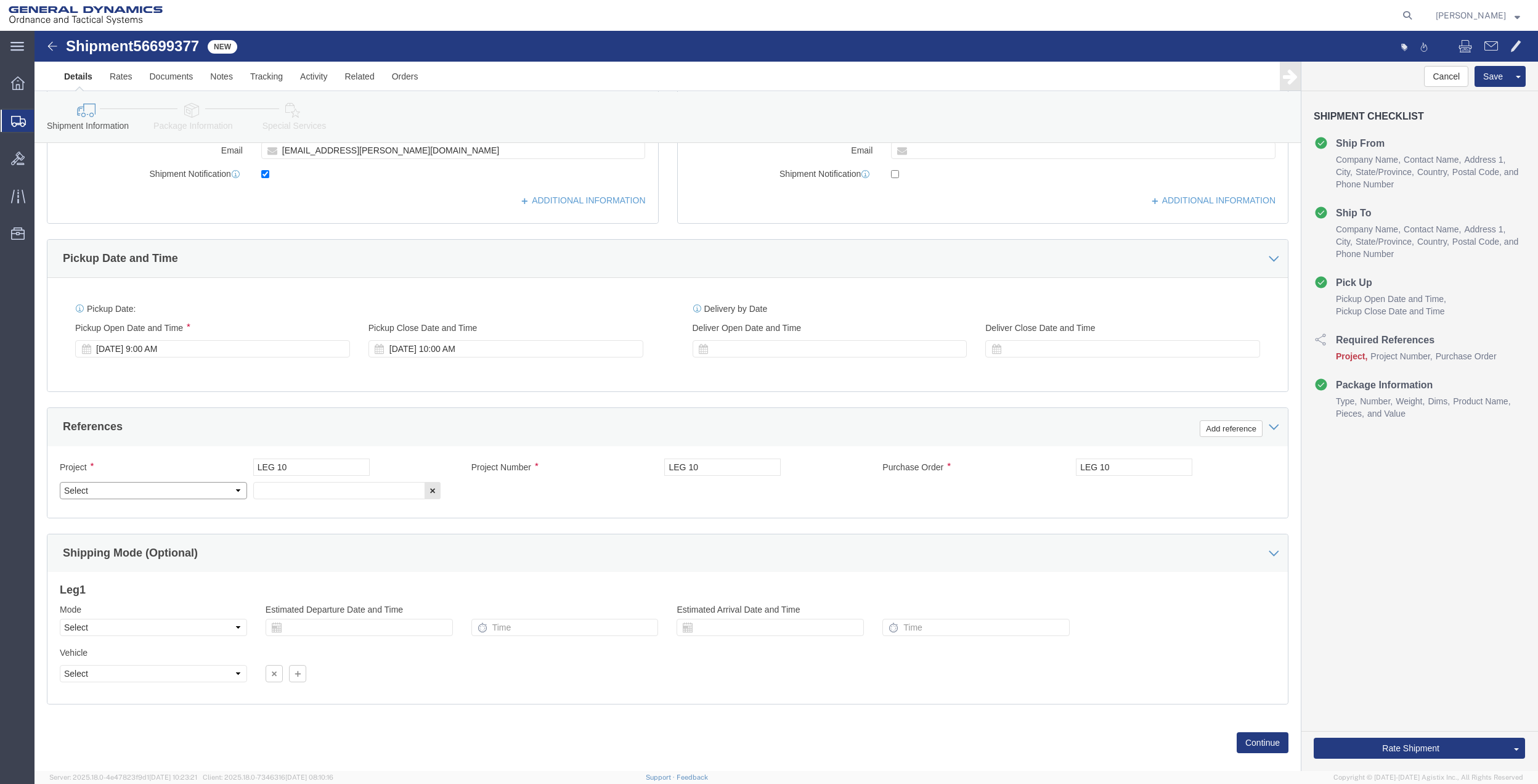
drag, startPoint x: 193, startPoint y: 464, endPoint x: 188, endPoint y: 460, distance: 6.4
click select "Select Account Type Activity ID Airline Appointment Number ASN Batch Request # …"
select select "DEPT"
click select "Select Account Type Activity ID Airline Appointment Number ASN Batch Request # …"
click input "text"
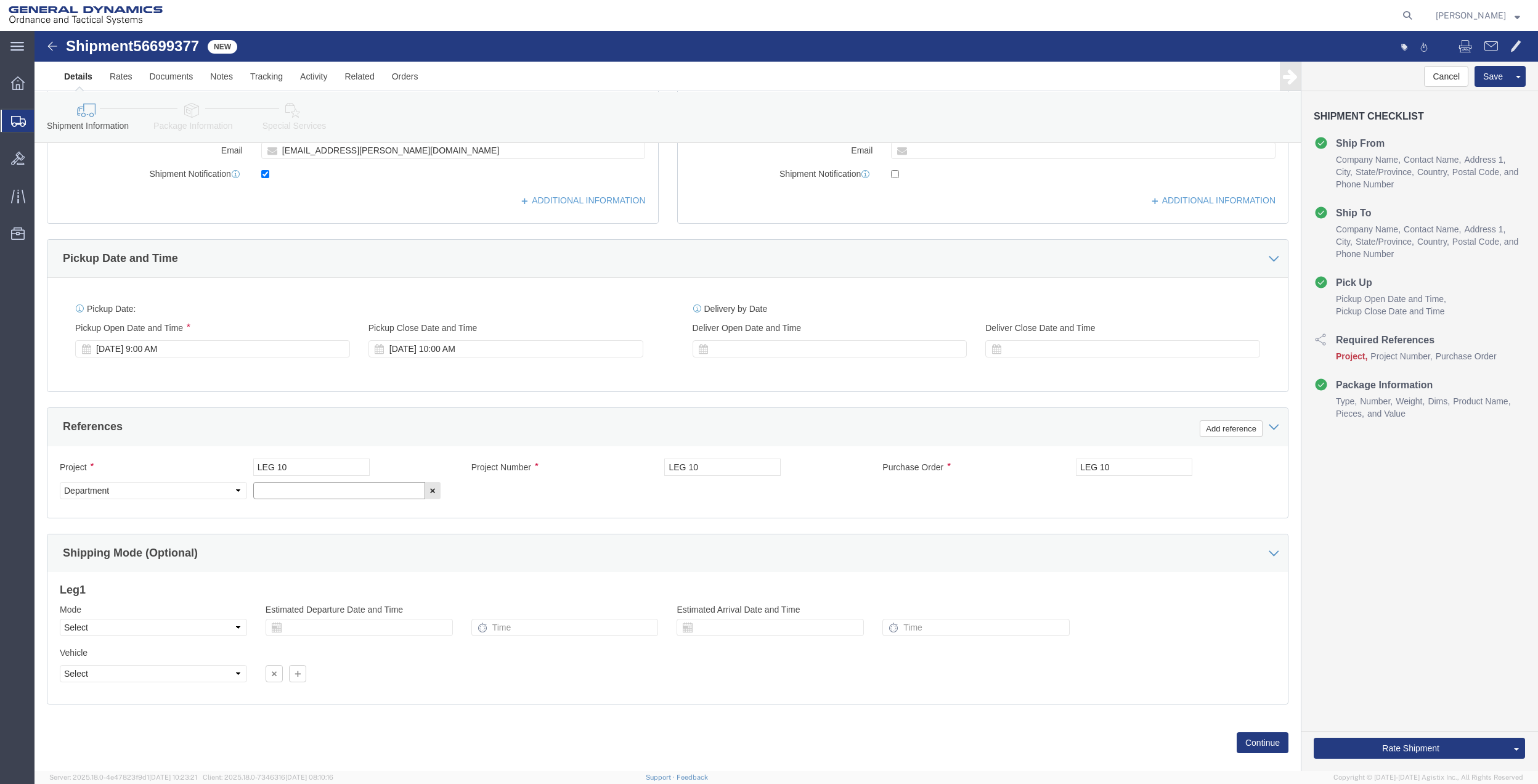
paste input "LEG 10"
type input "LEG 10"
click button "Rate Shipment"
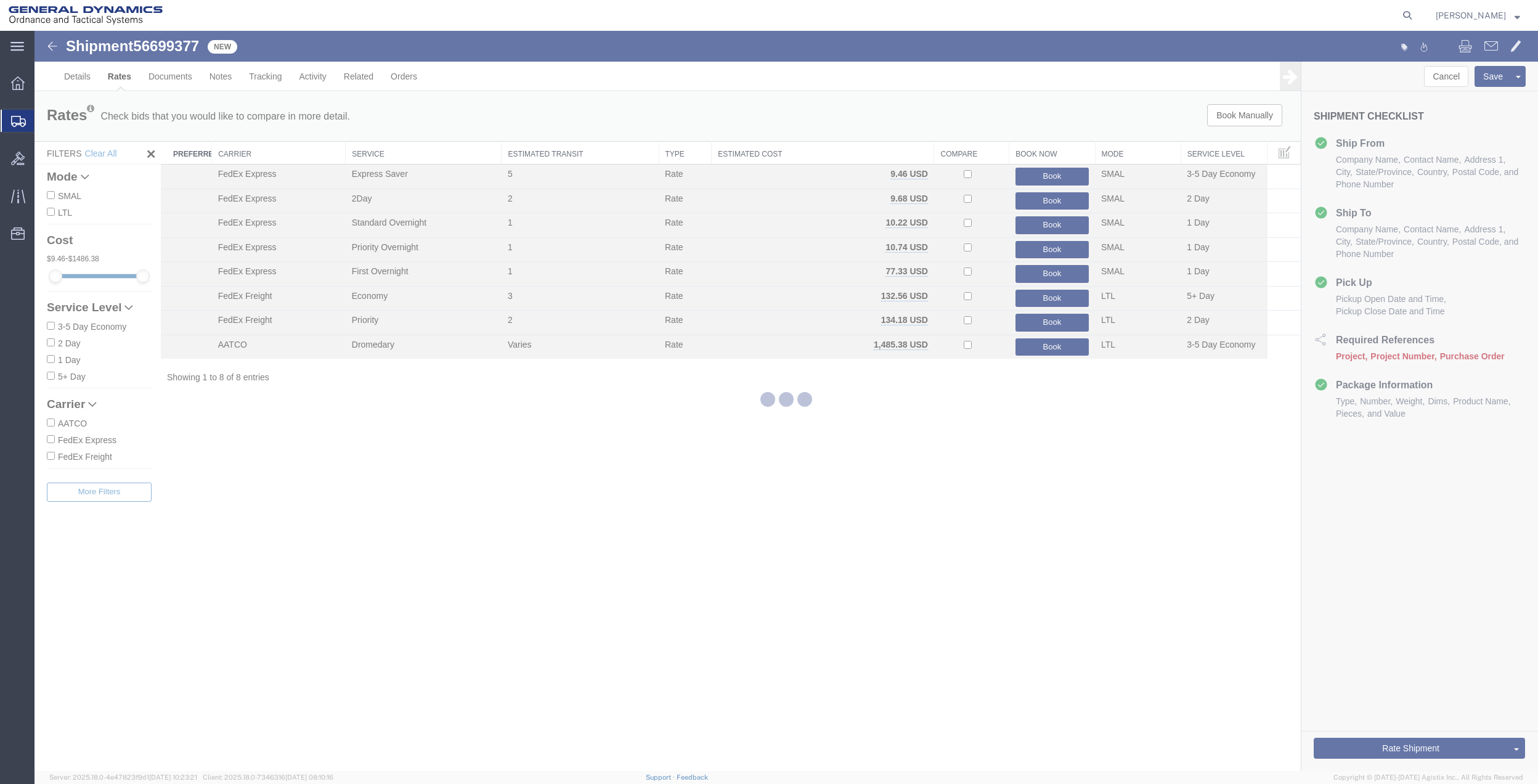
scroll to position [0, 0]
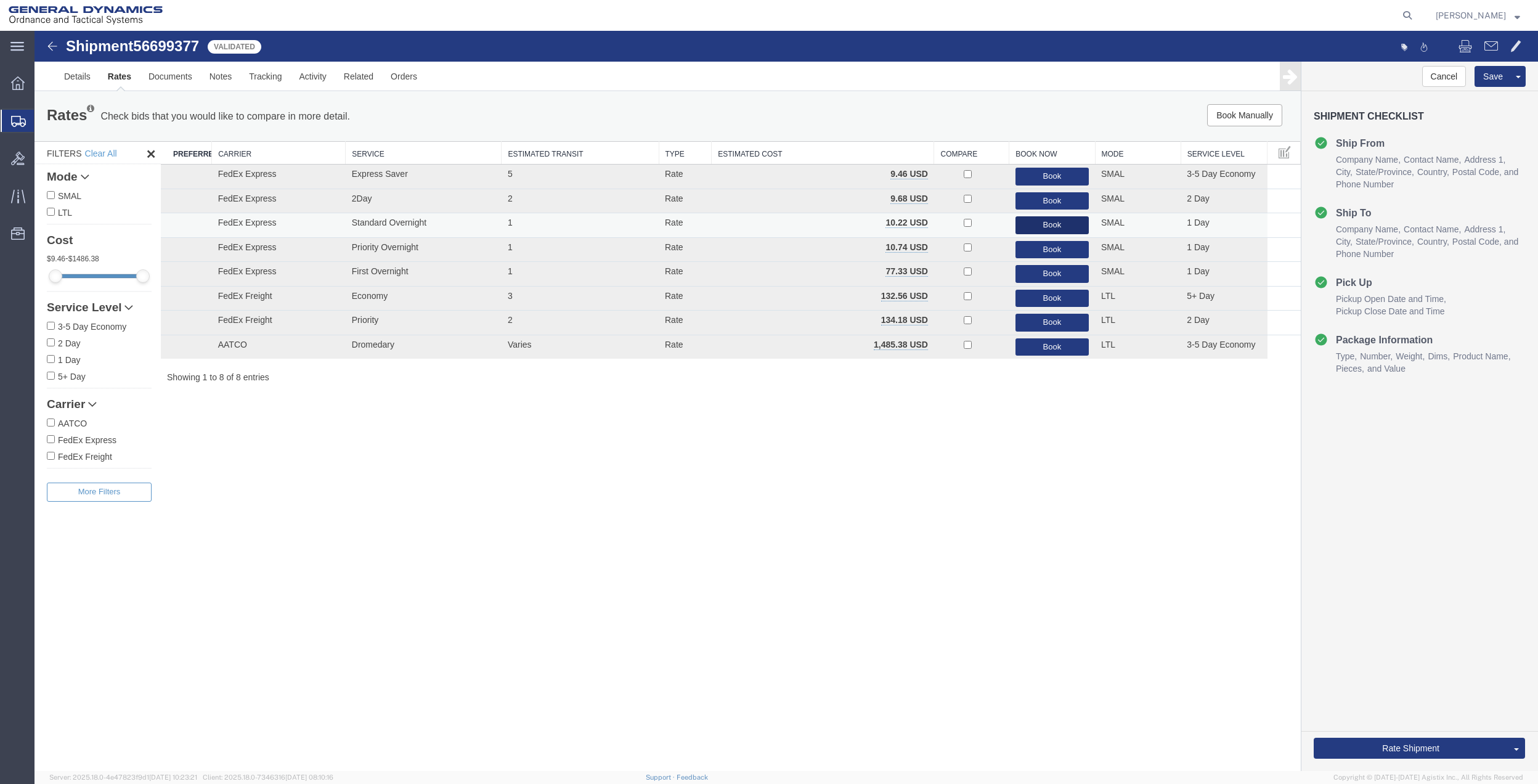
click at [1065, 224] on button "Book" at bounding box center [1052, 225] width 73 height 17
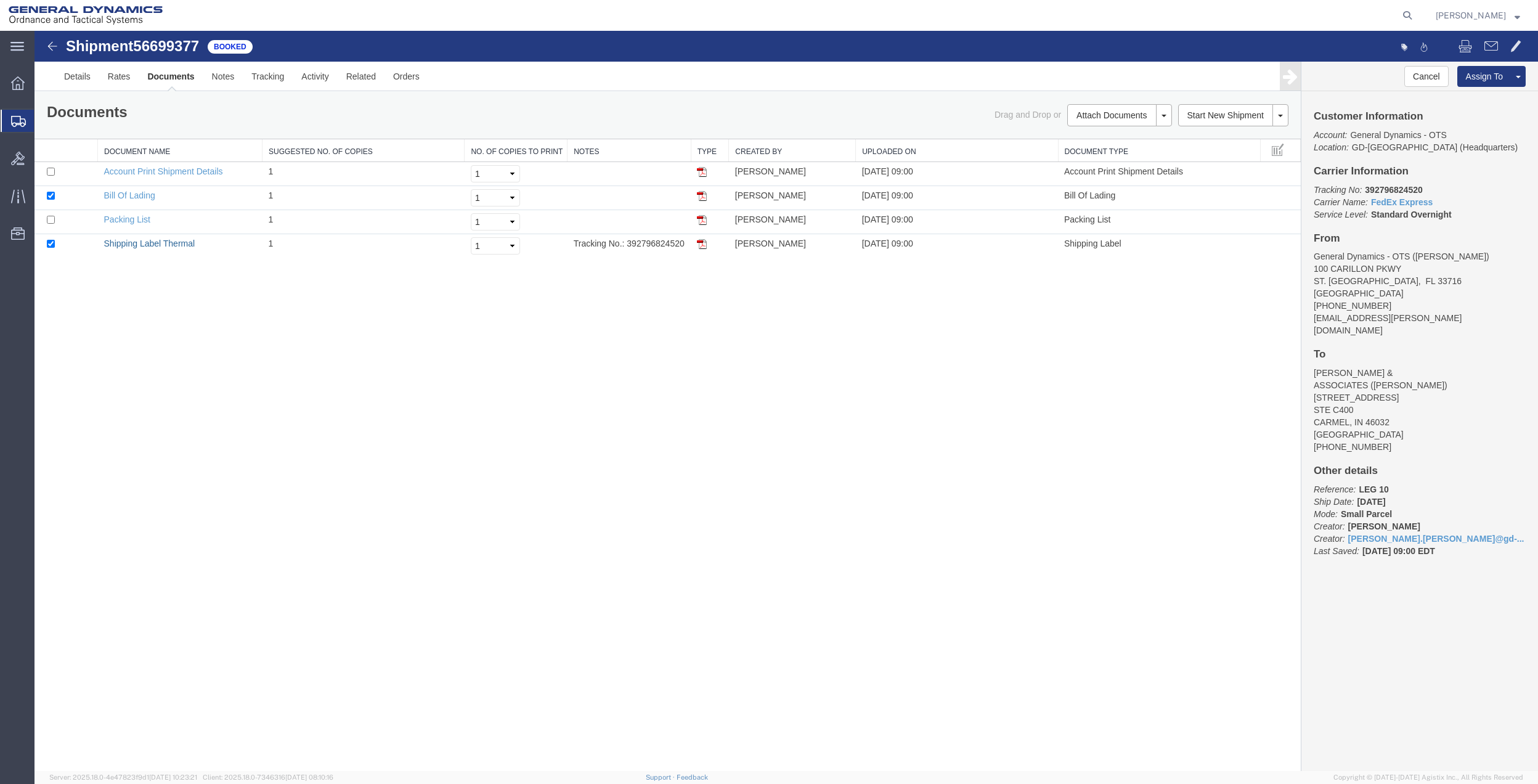
drag, startPoint x: 148, startPoint y: 243, endPoint x: 1074, endPoint y: 312, distance: 928.6
click at [148, 243] on link "Shipping Label Thermal" at bounding box center [150, 243] width 91 height 10
